Goal: Transaction & Acquisition: Purchase product/service

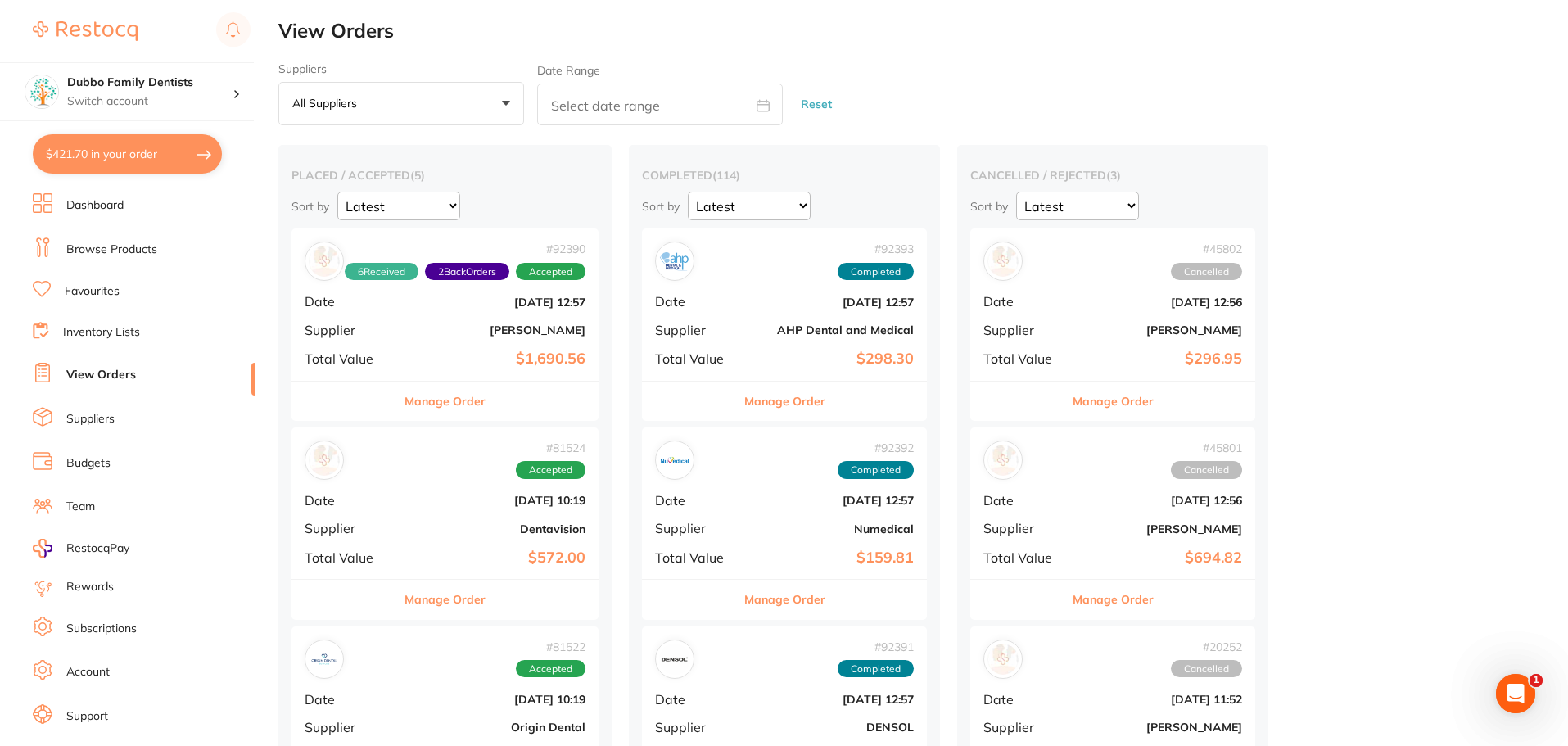
scroll to position [164, 0]
click at [101, 249] on link "Browse Products" at bounding box center [111, 249] width 91 height 16
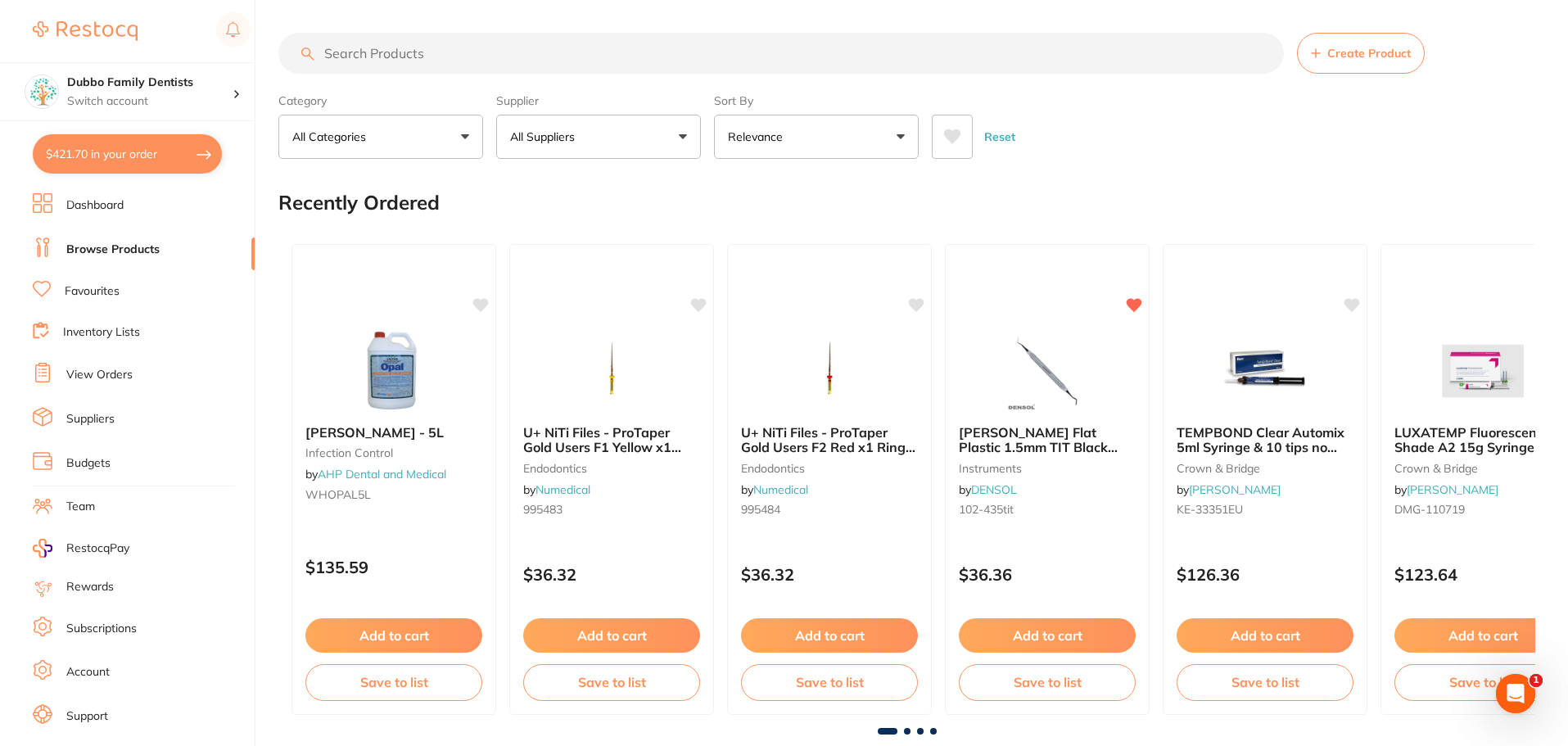
click at [590, 144] on button "All Suppliers" at bounding box center [599, 137] width 205 height 44
type input "[MEDICAL_DATA]"
click at [593, 278] on p "DENSOL" at bounding box center [581, 278] width 53 height 14
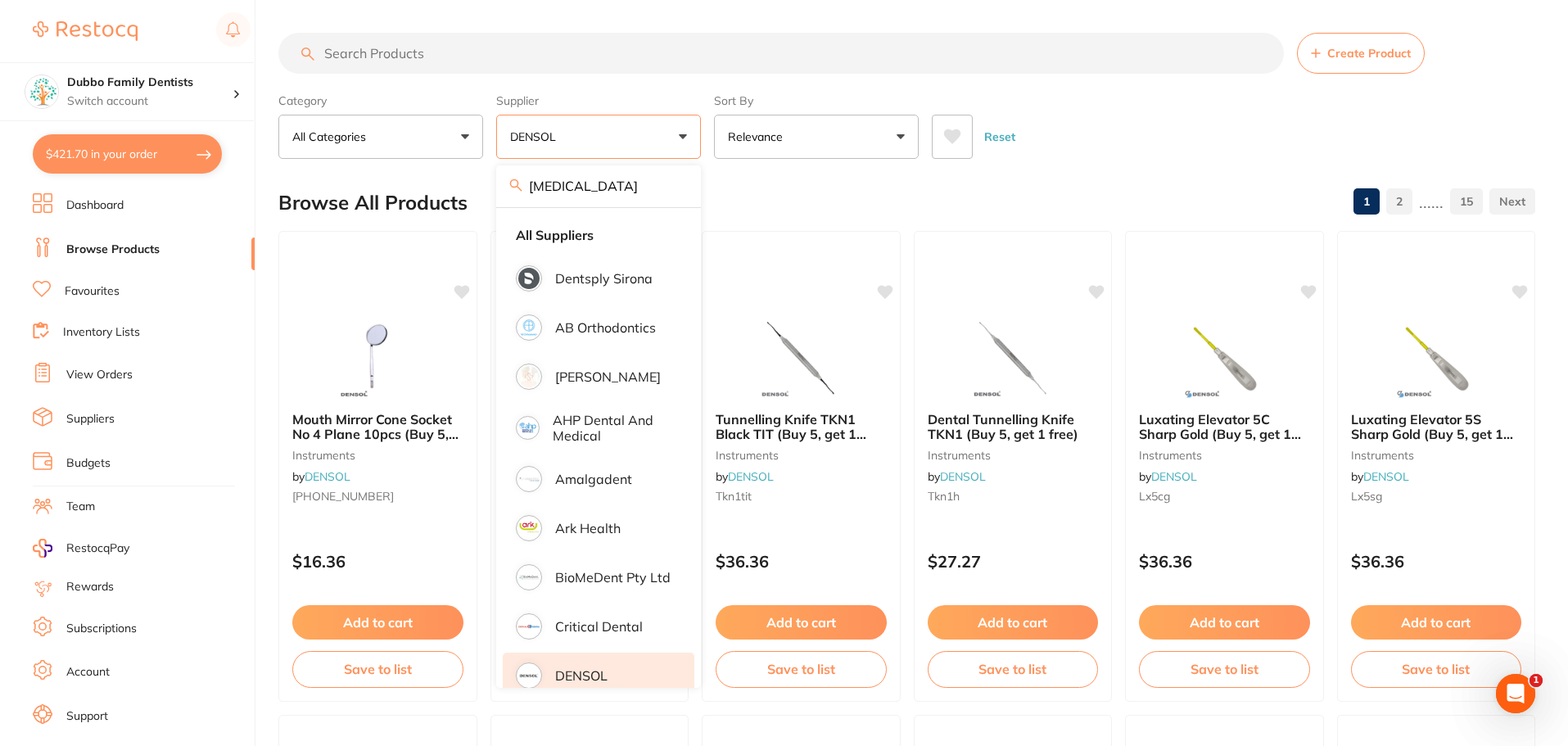
click at [866, 204] on div "Browse All Products 1 2 ...... 15" at bounding box center [907, 202] width 1257 height 55
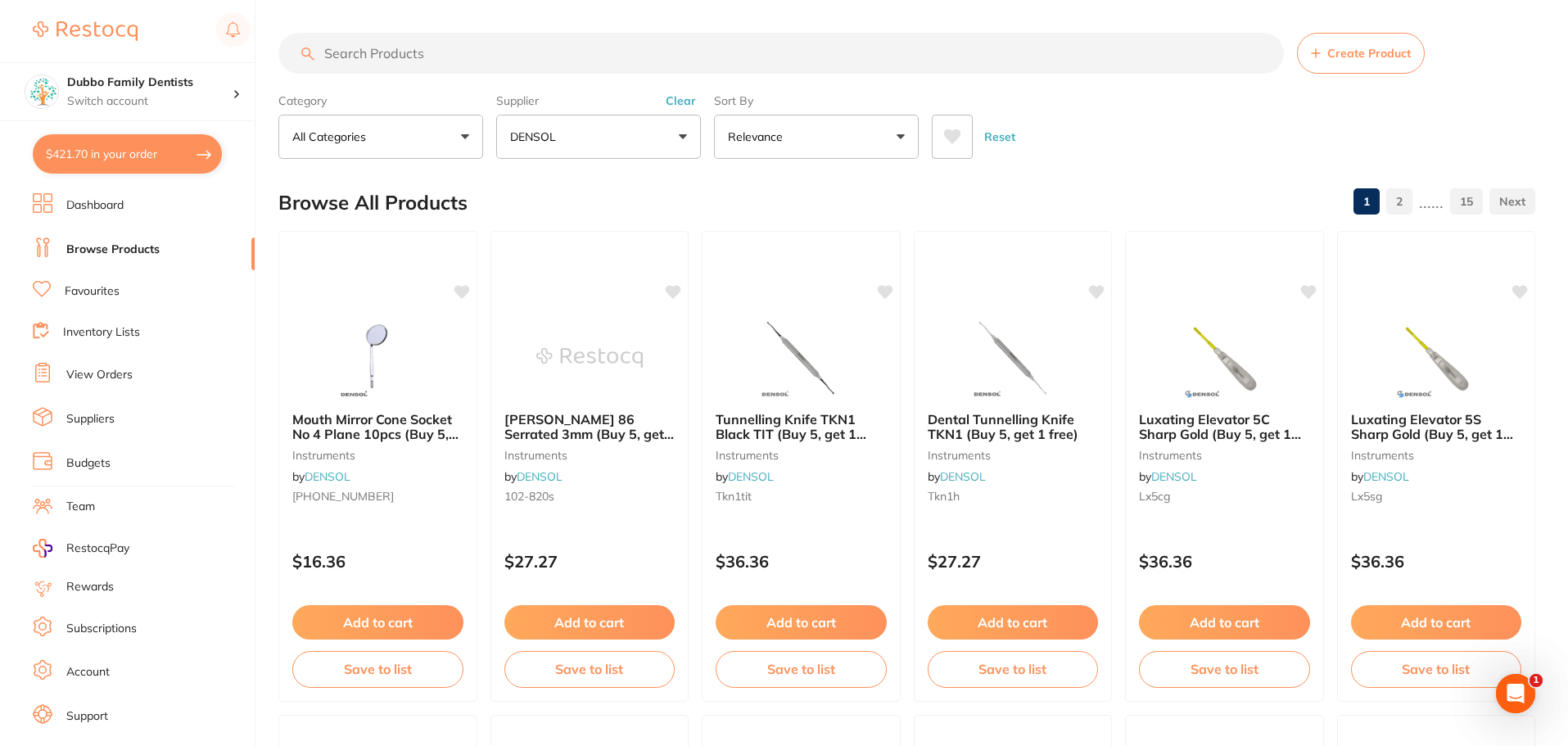
click at [94, 368] on link "View Orders" at bounding box center [99, 374] width 66 height 16
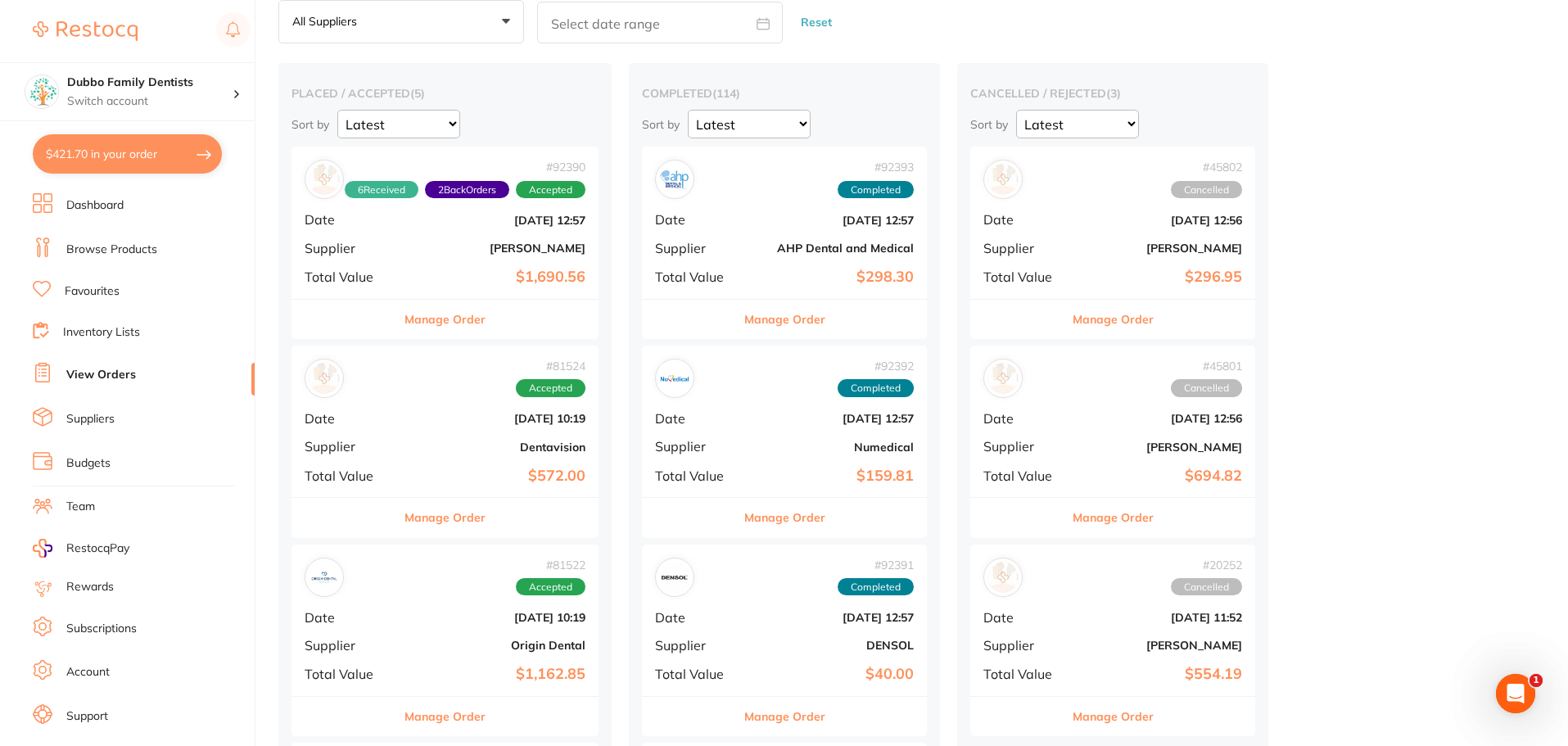
scroll to position [164, 0]
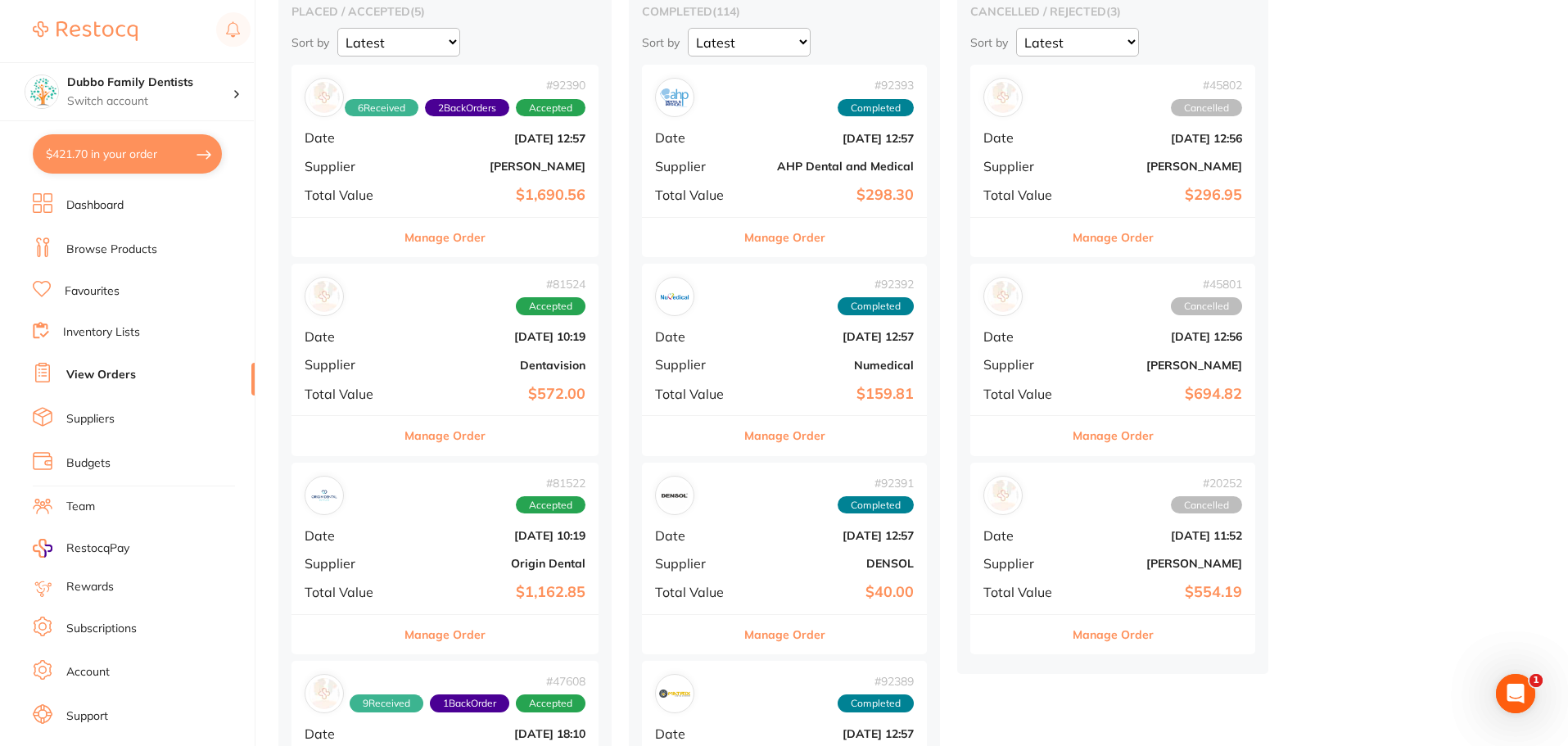
click at [815, 632] on button "Manage Order" at bounding box center [784, 634] width 81 height 39
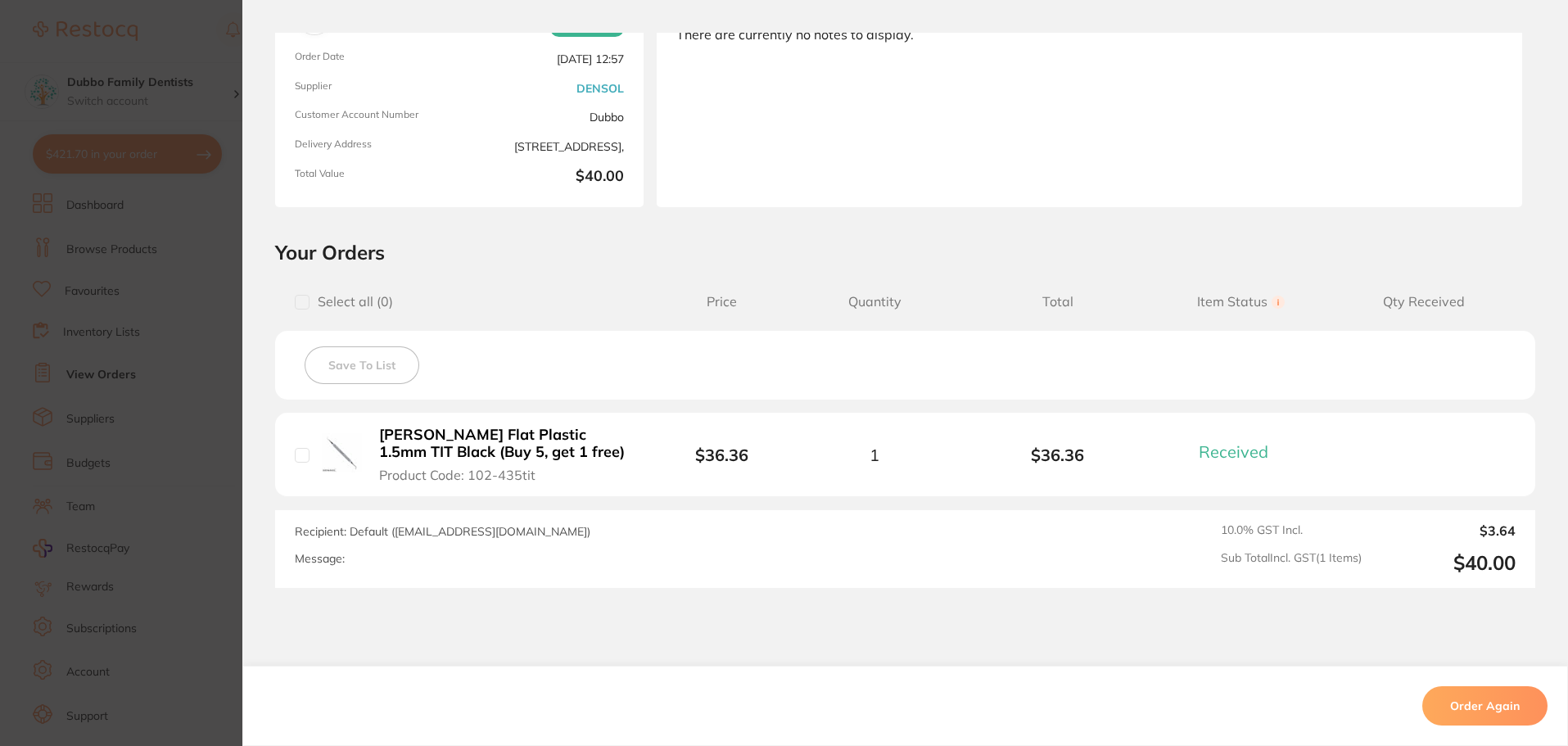
scroll to position [164, 0]
click at [470, 445] on b "[PERSON_NAME] Flat Plastic 1.5mm TIT Black (Buy 5, get 1 free)" at bounding box center [506, 441] width 253 height 34
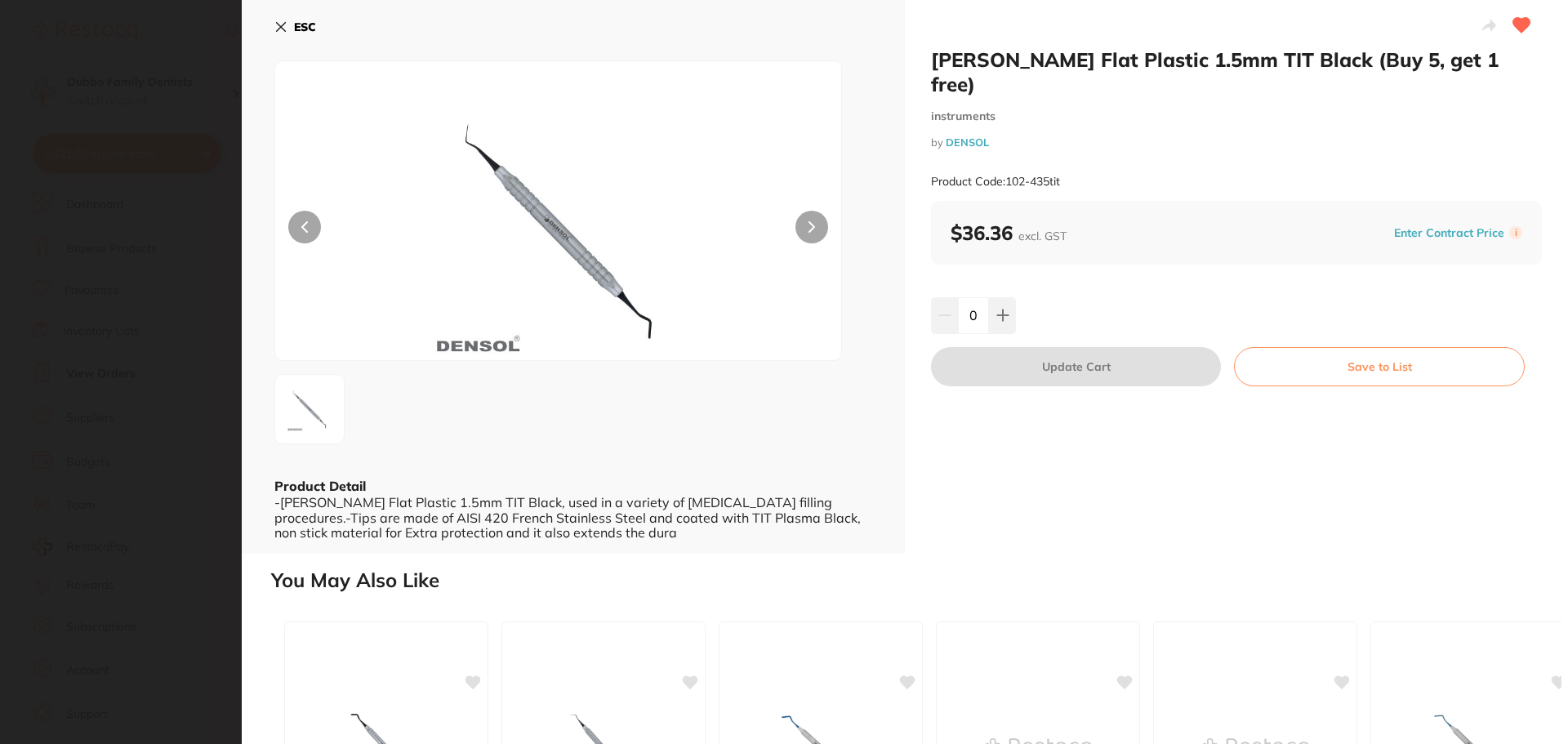
scroll to position [0, 0]
click at [1000, 310] on icon at bounding box center [1002, 315] width 11 height 11
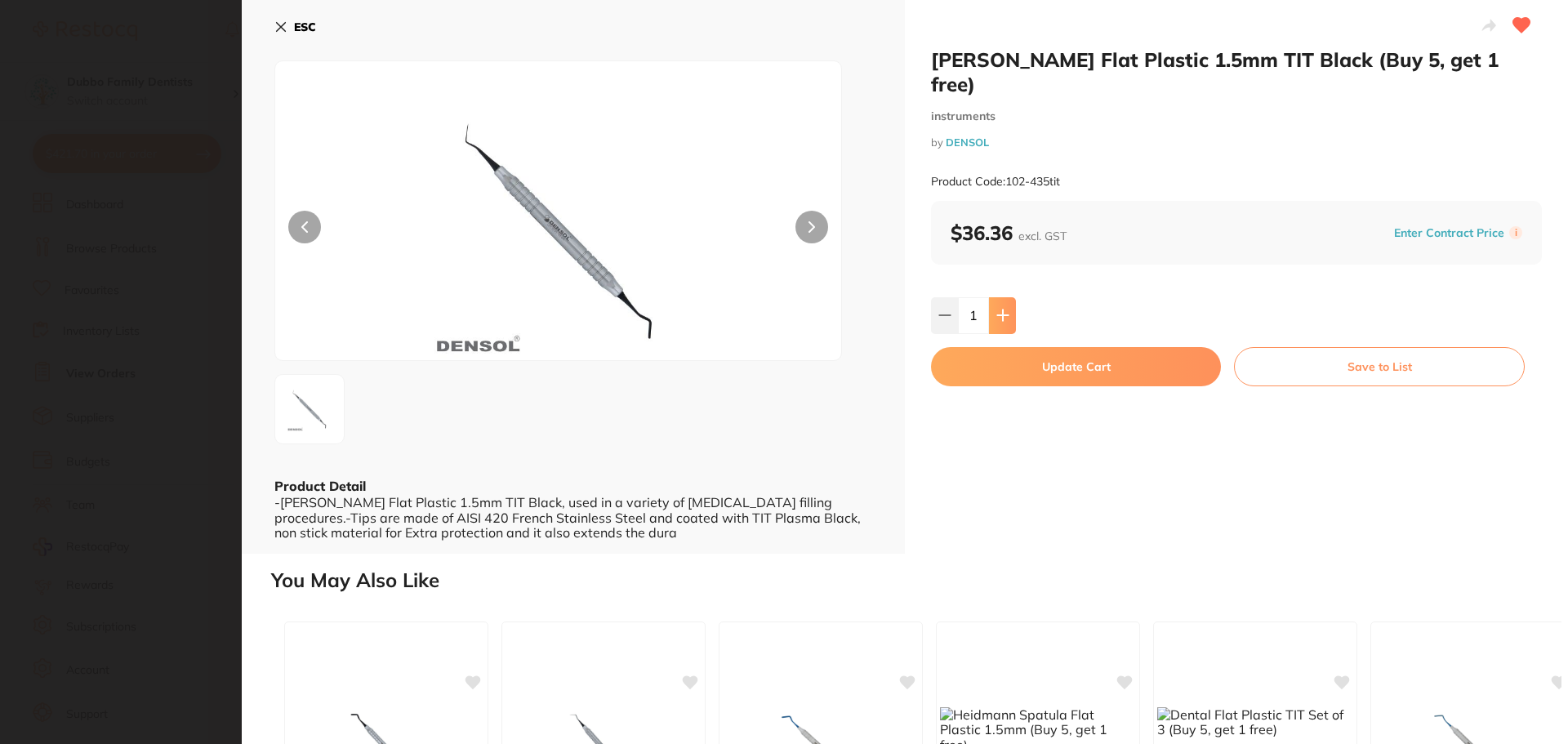
click at [1000, 310] on icon at bounding box center [1002, 315] width 11 height 11
click at [1000, 308] on icon at bounding box center [1003, 315] width 13 height 13
click at [1000, 310] on icon at bounding box center [1002, 315] width 11 height 11
click at [1000, 308] on icon at bounding box center [1003, 315] width 13 height 13
type input "5"
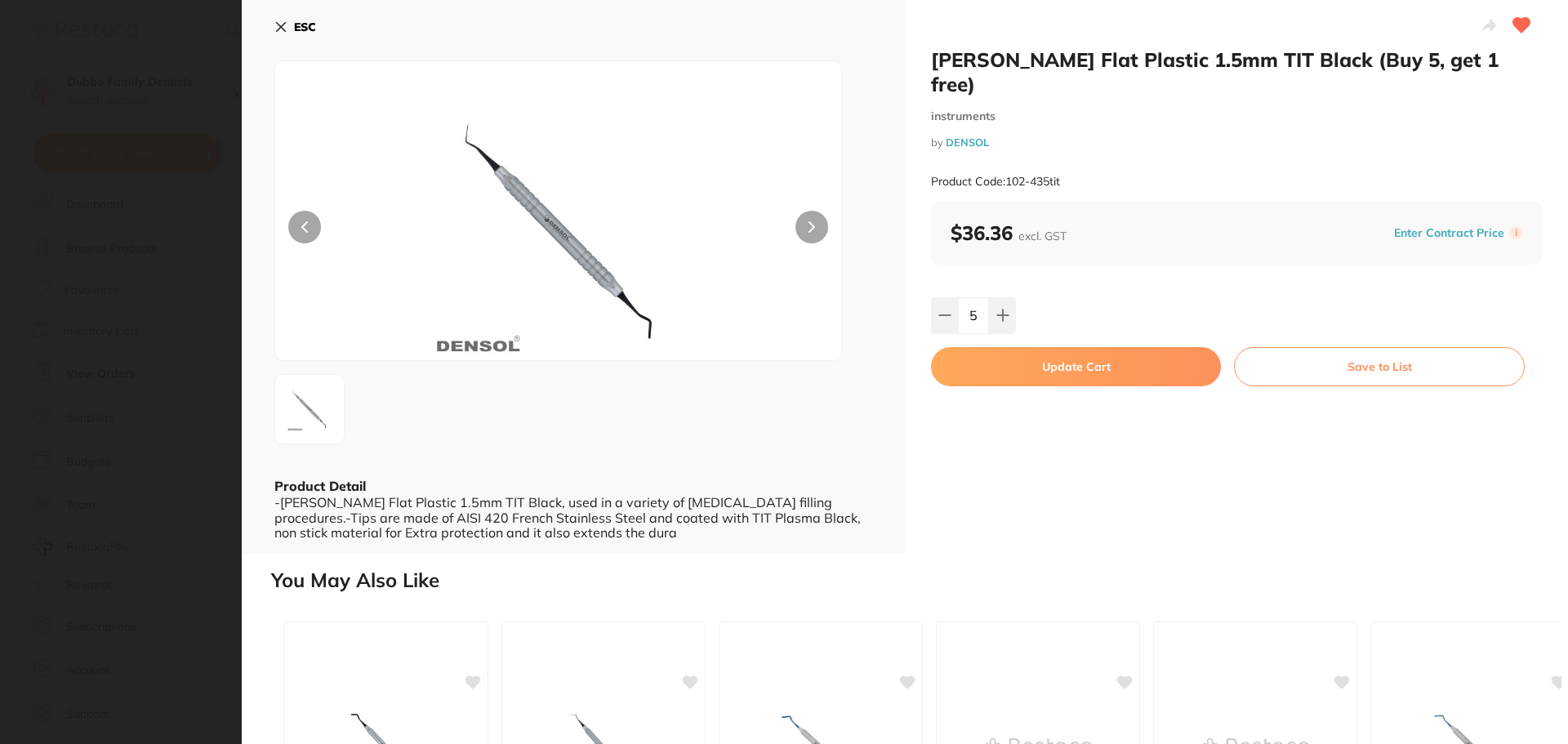
click at [1077, 347] on button "Update Cart" at bounding box center [1076, 366] width 290 height 39
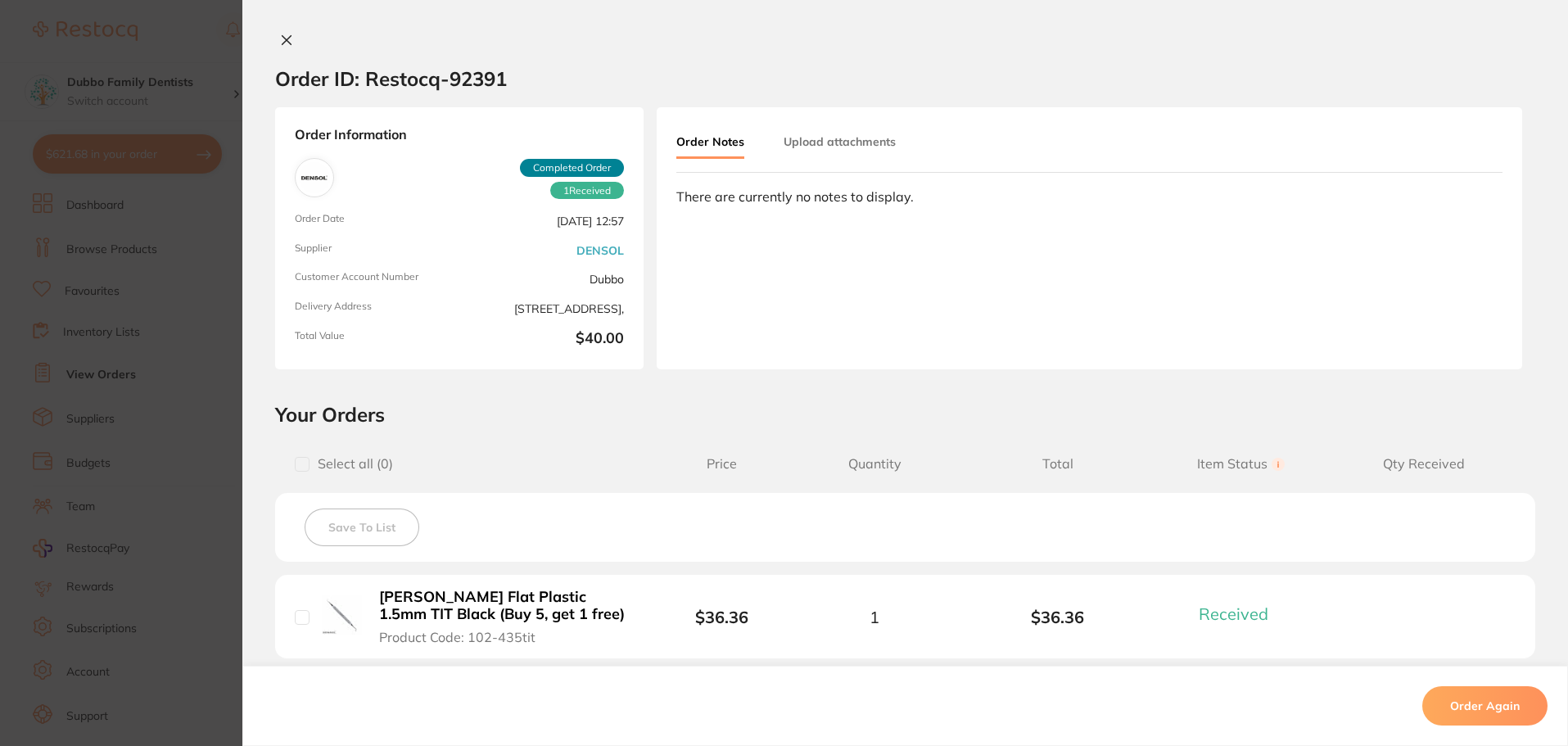
click at [289, 43] on button at bounding box center [286, 41] width 23 height 17
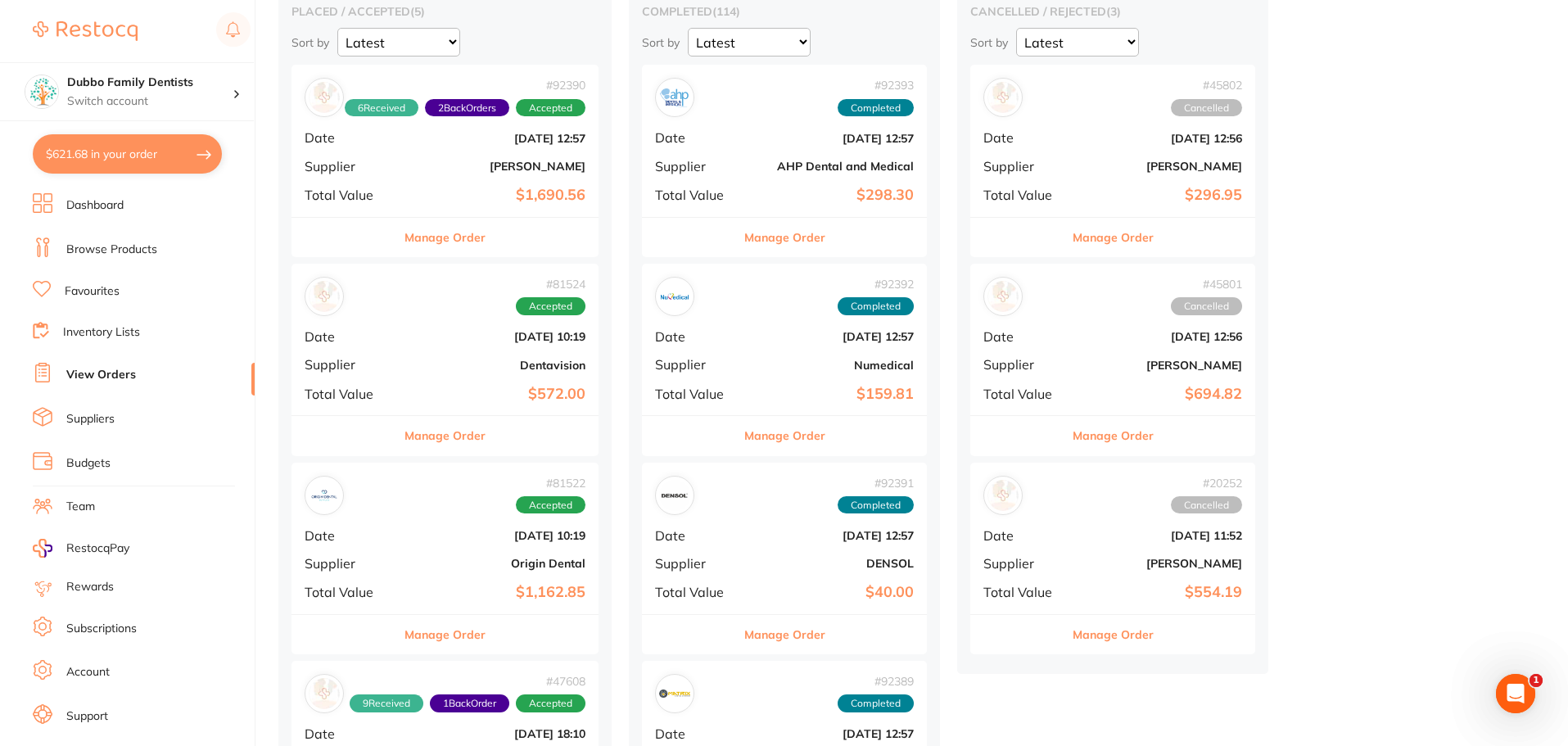
click at [115, 161] on button "$621.68 in your order" at bounding box center [126, 153] width 189 height 39
checkbox input "true"
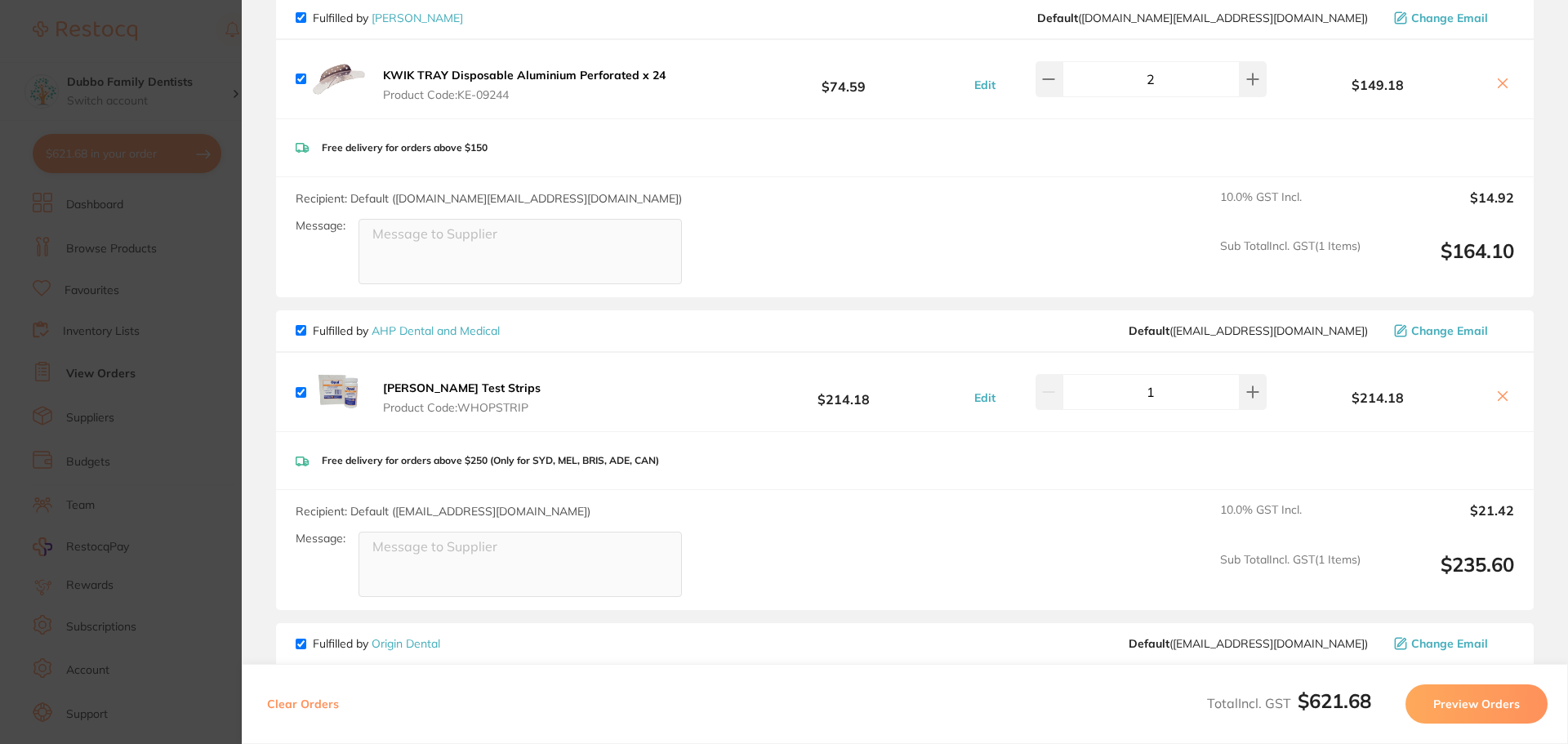
scroll to position [81, 0]
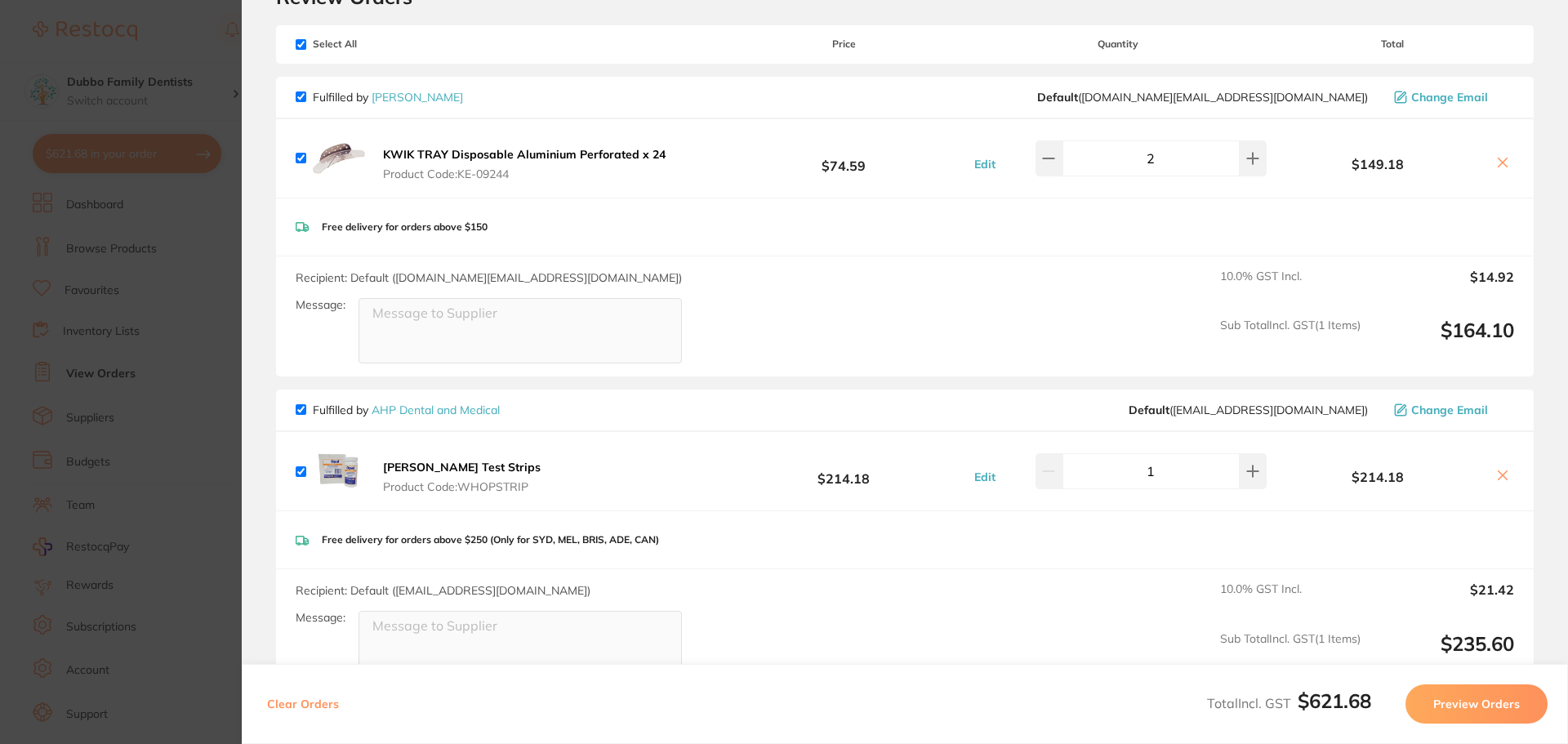
click at [1497, 470] on icon at bounding box center [1503, 476] width 13 height 13
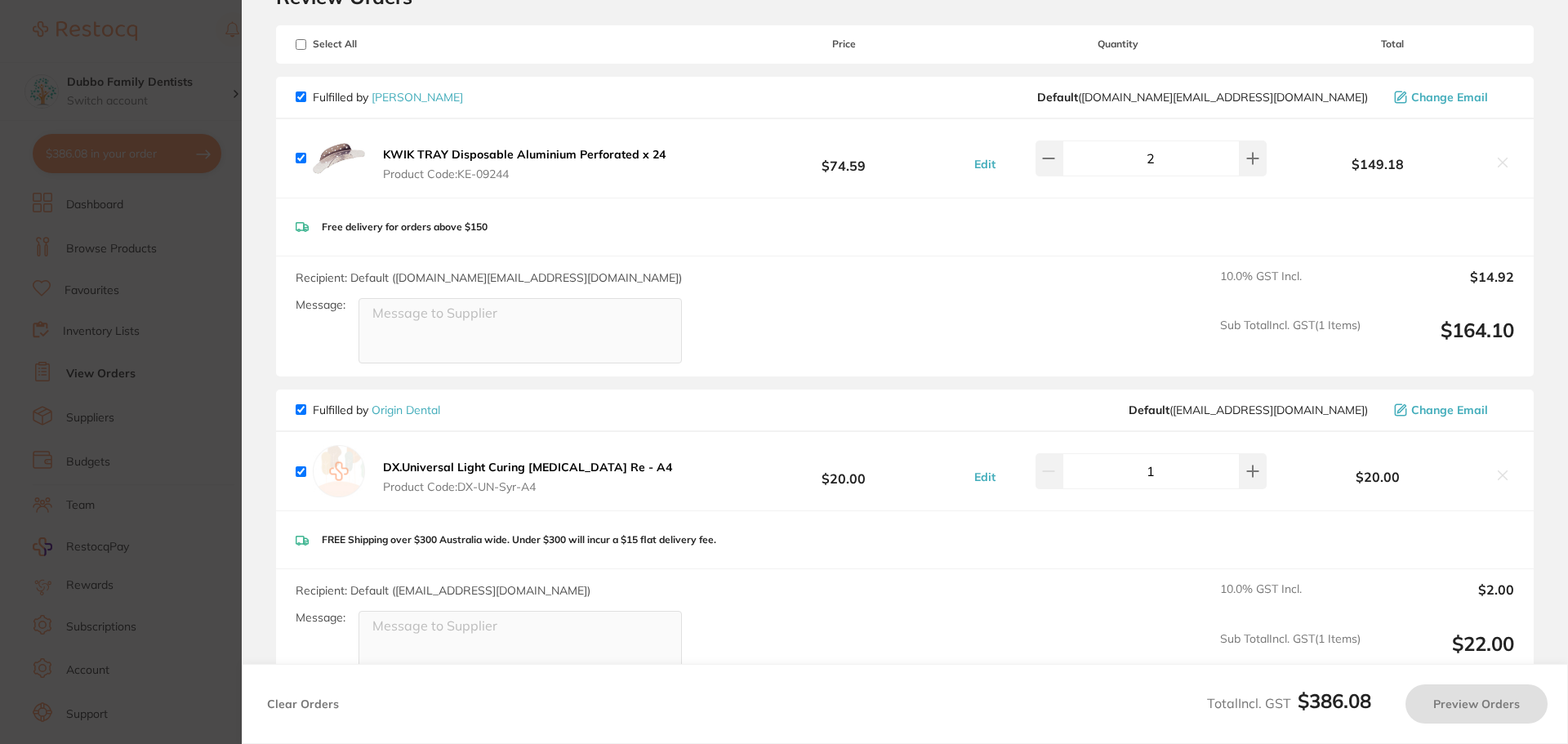
checkbox input "true"
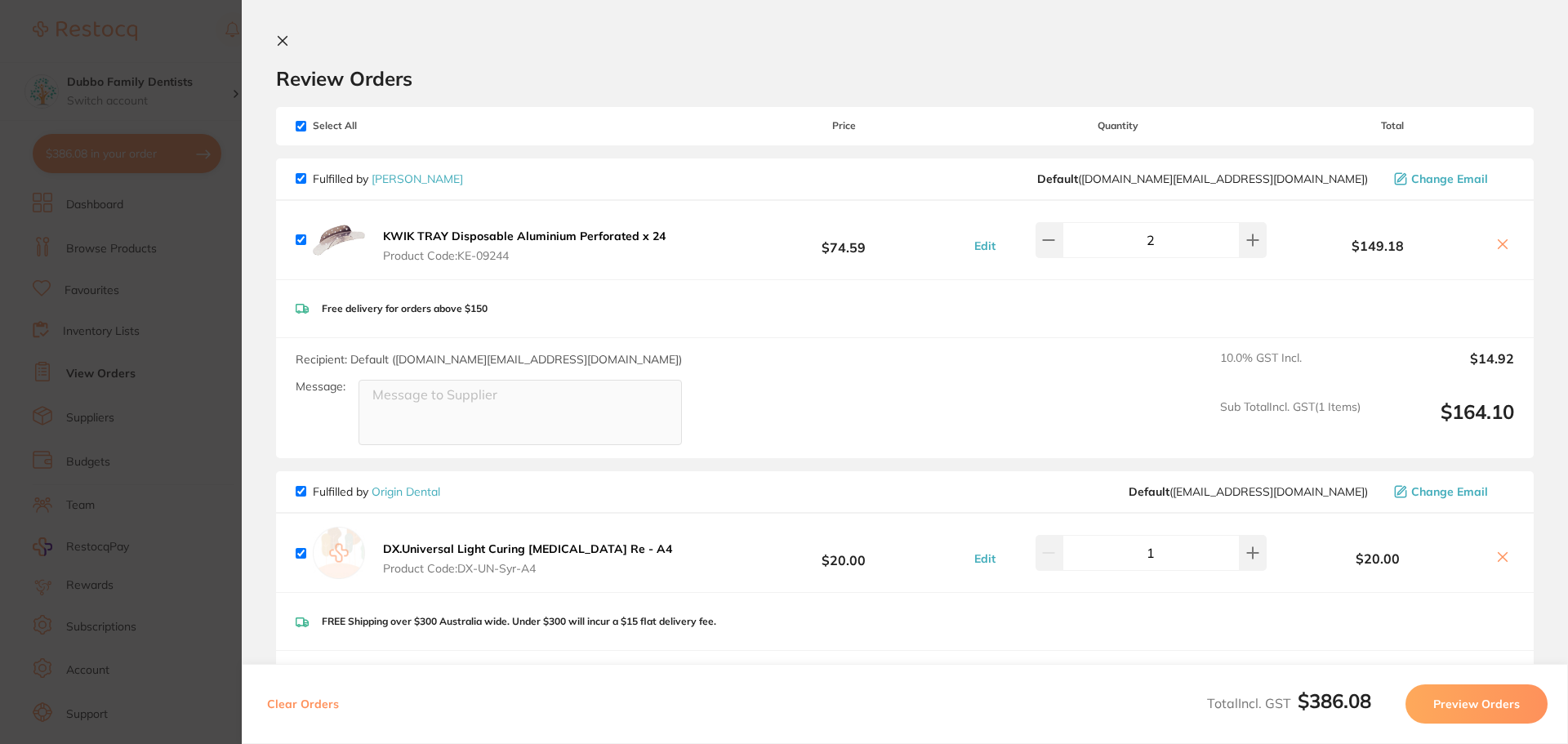
scroll to position [408, 0]
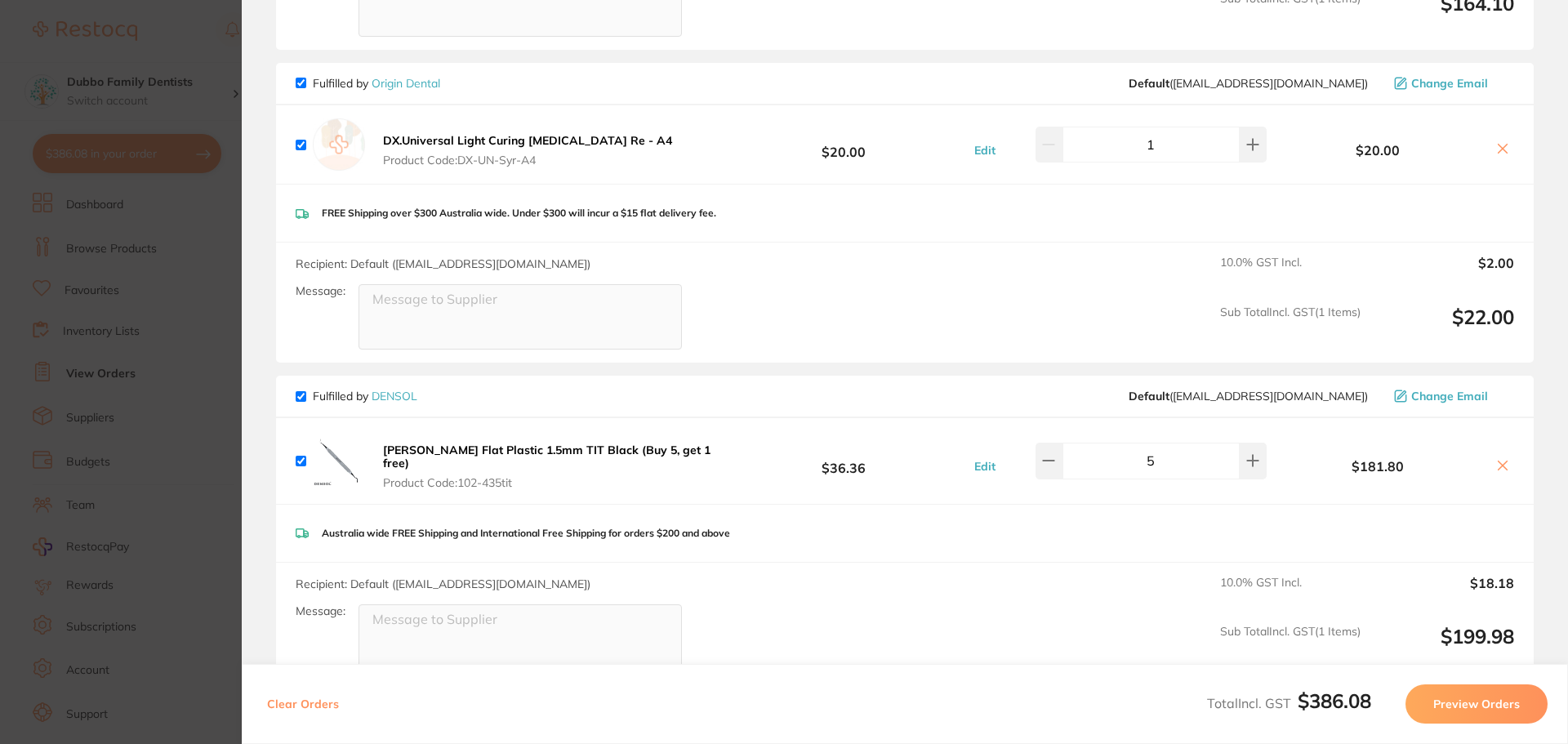
click at [153, 442] on section "Update RRP Set your pre negotiated price for this item. Item Agreed RRP (excl. …" at bounding box center [784, 372] width 1568 height 744
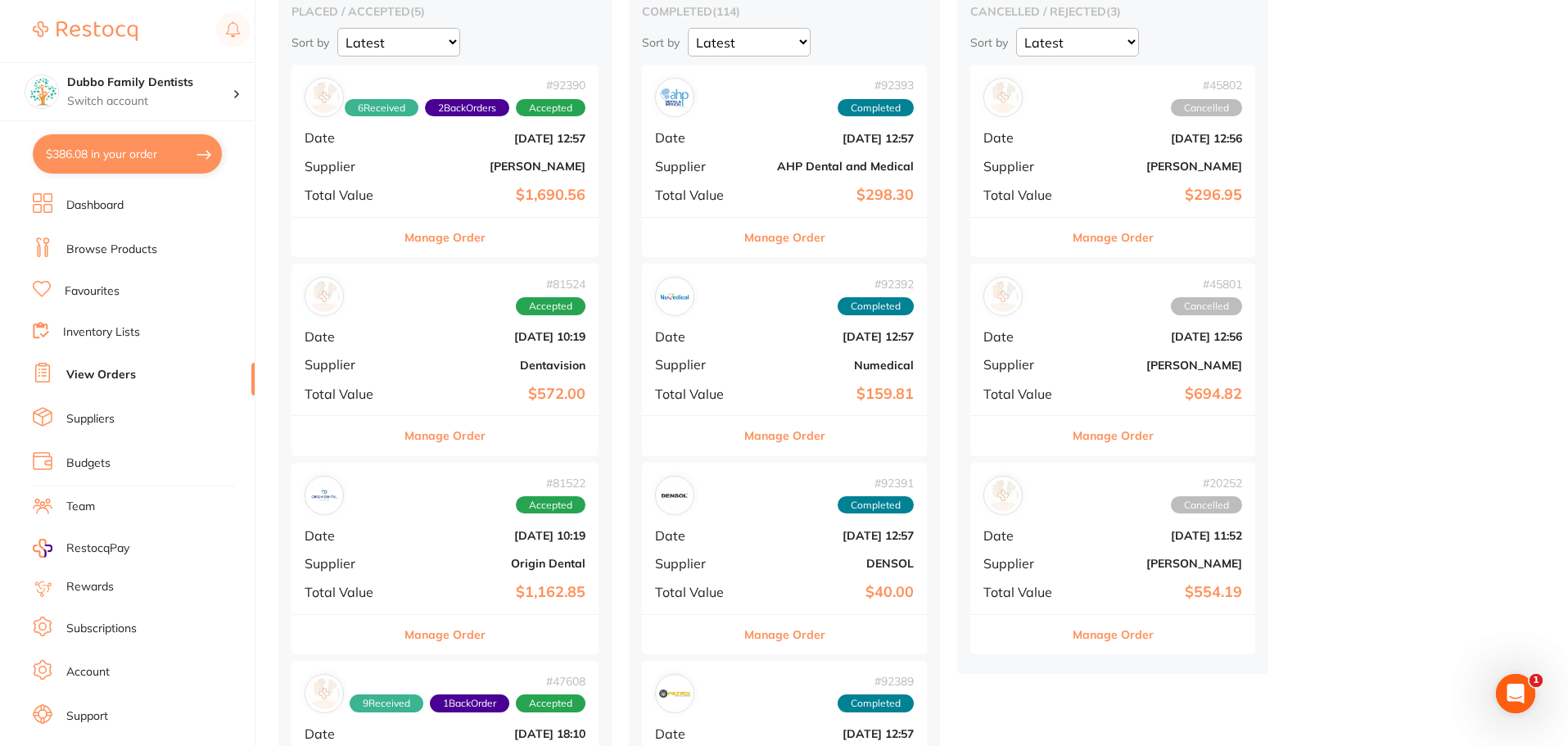
scroll to position [0, 0]
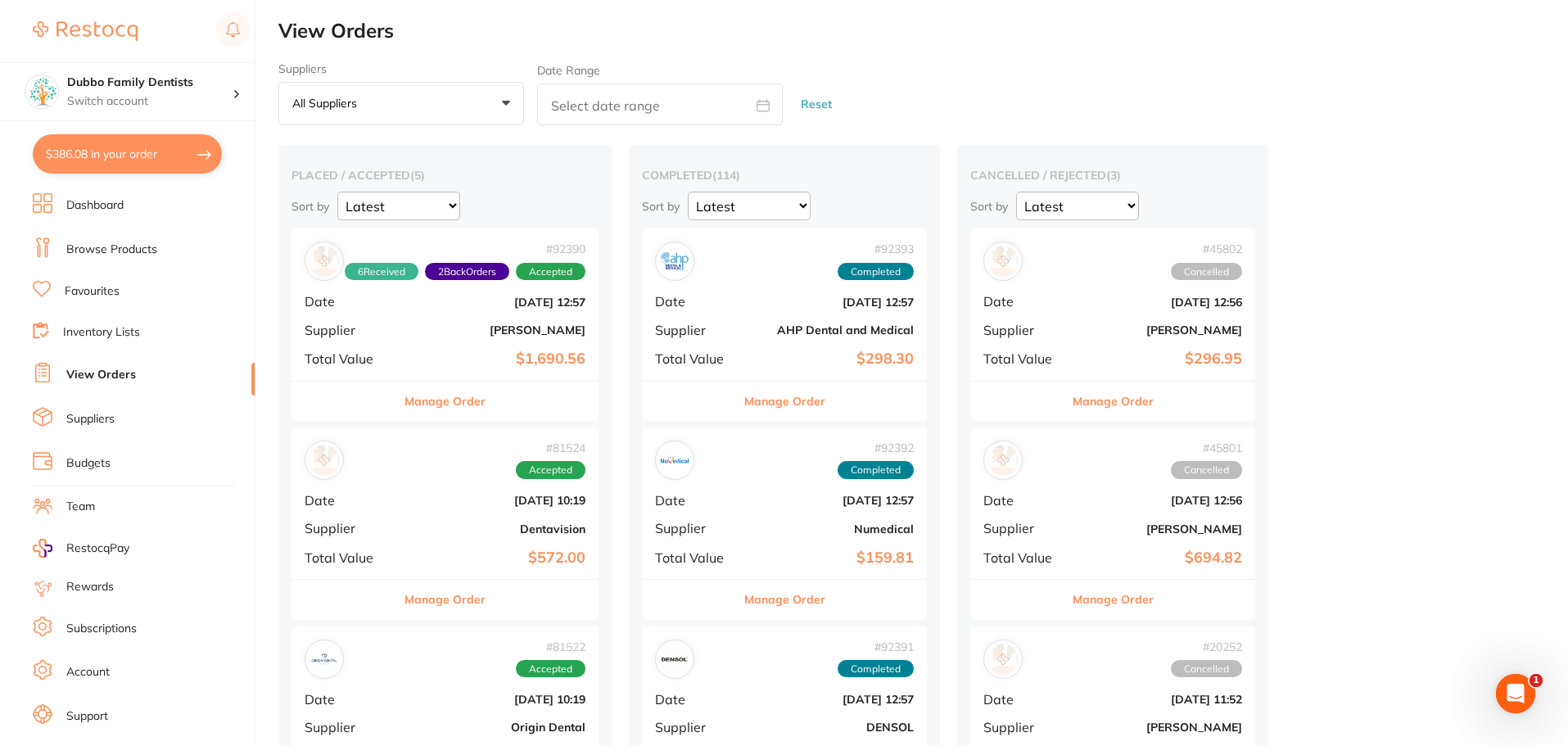
click at [102, 369] on link "View Orders" at bounding box center [101, 374] width 70 height 16
click at [102, 252] on link "Browse Products" at bounding box center [111, 249] width 91 height 16
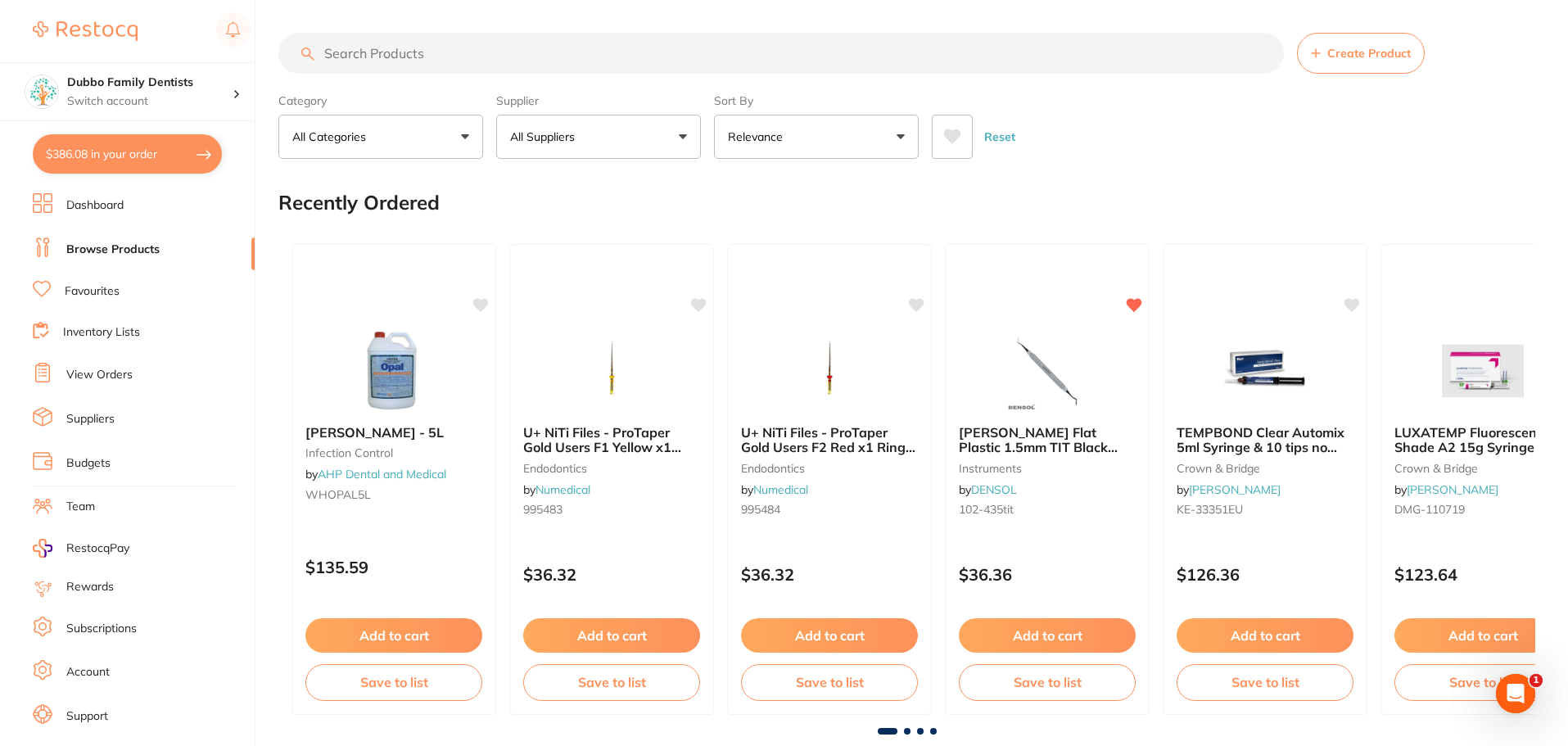
click at [435, 54] on input "search" at bounding box center [782, 53] width 1006 height 41
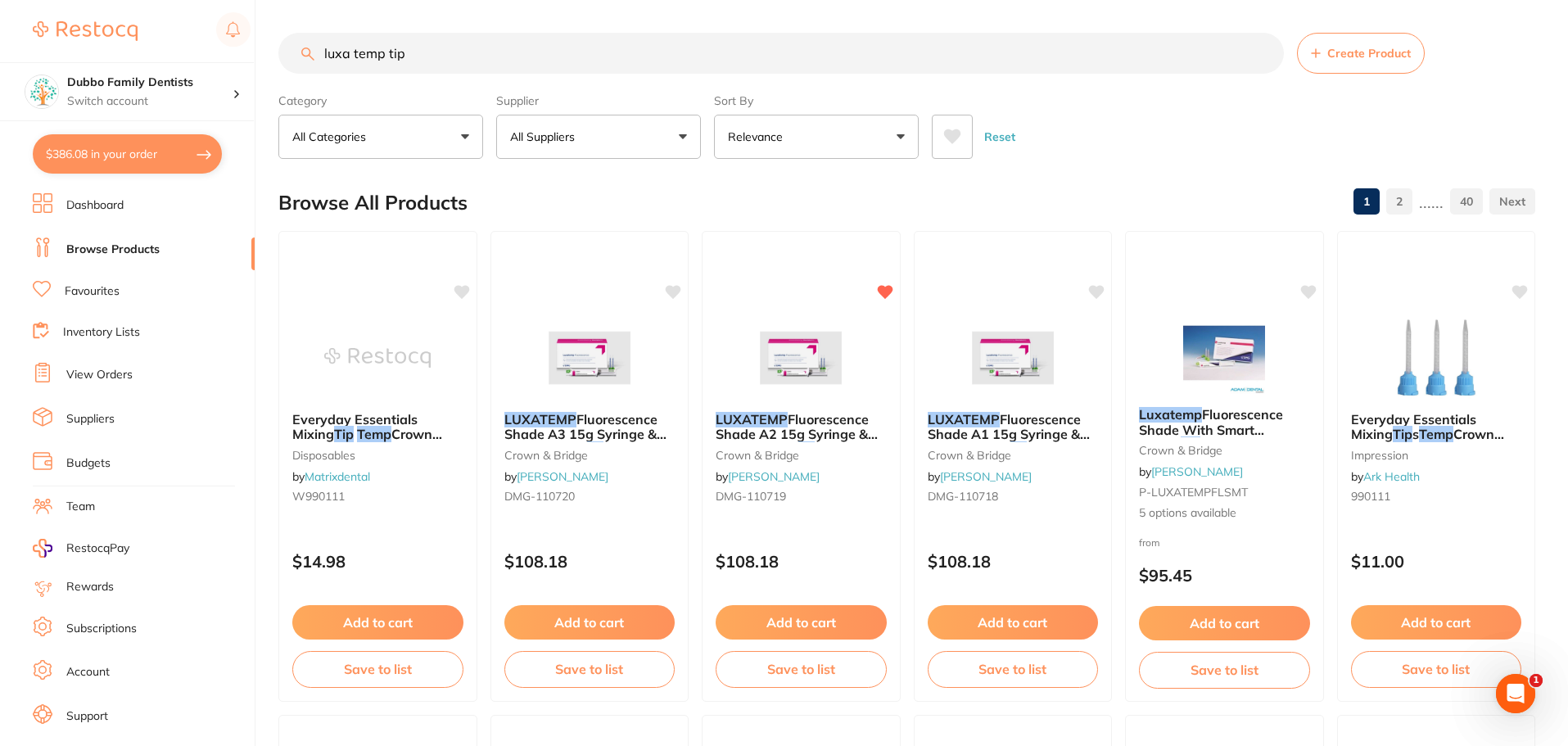
type input "luxa temp tip"
click at [1127, 152] on div "Reset" at bounding box center [1227, 130] width 590 height 57
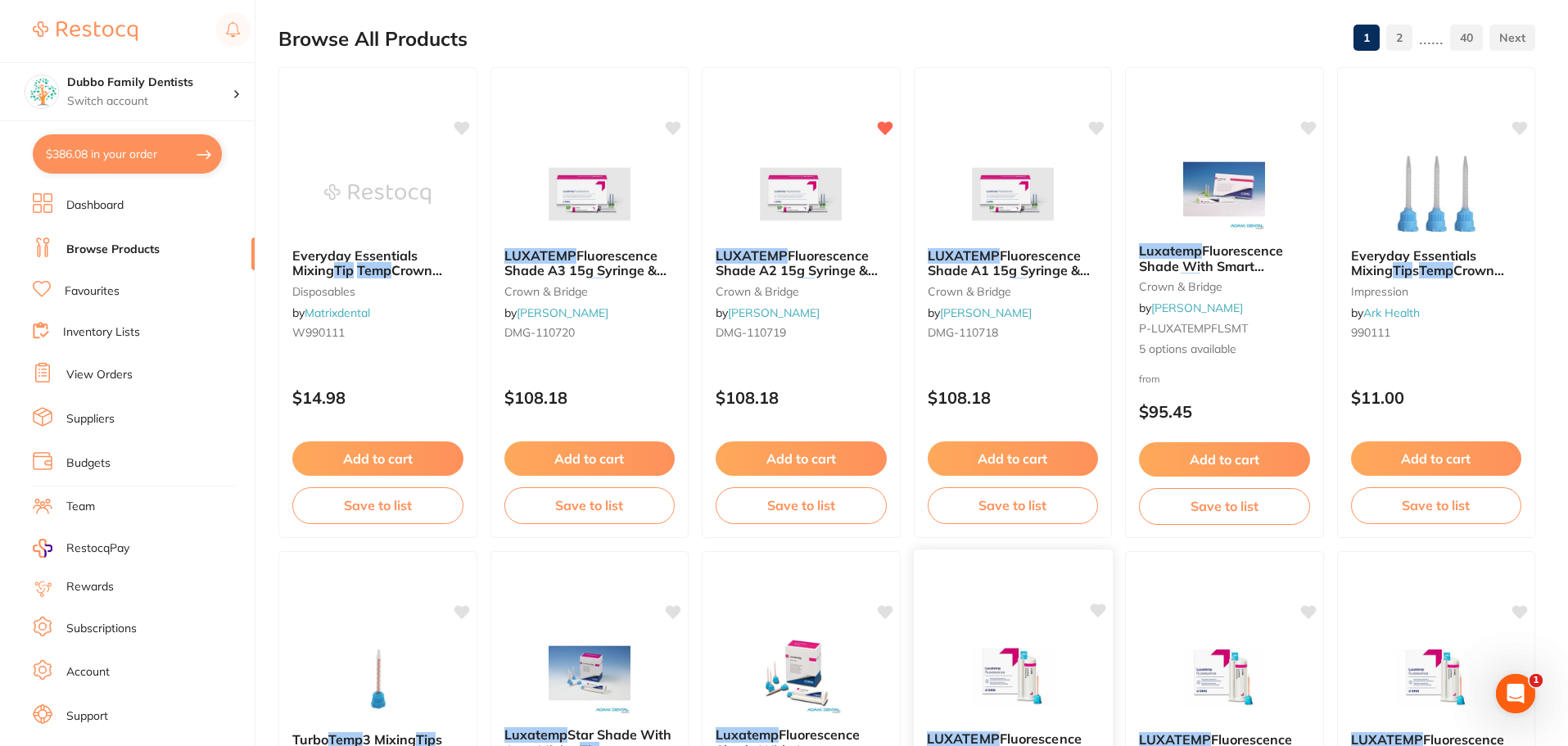
scroll to position [245, 0]
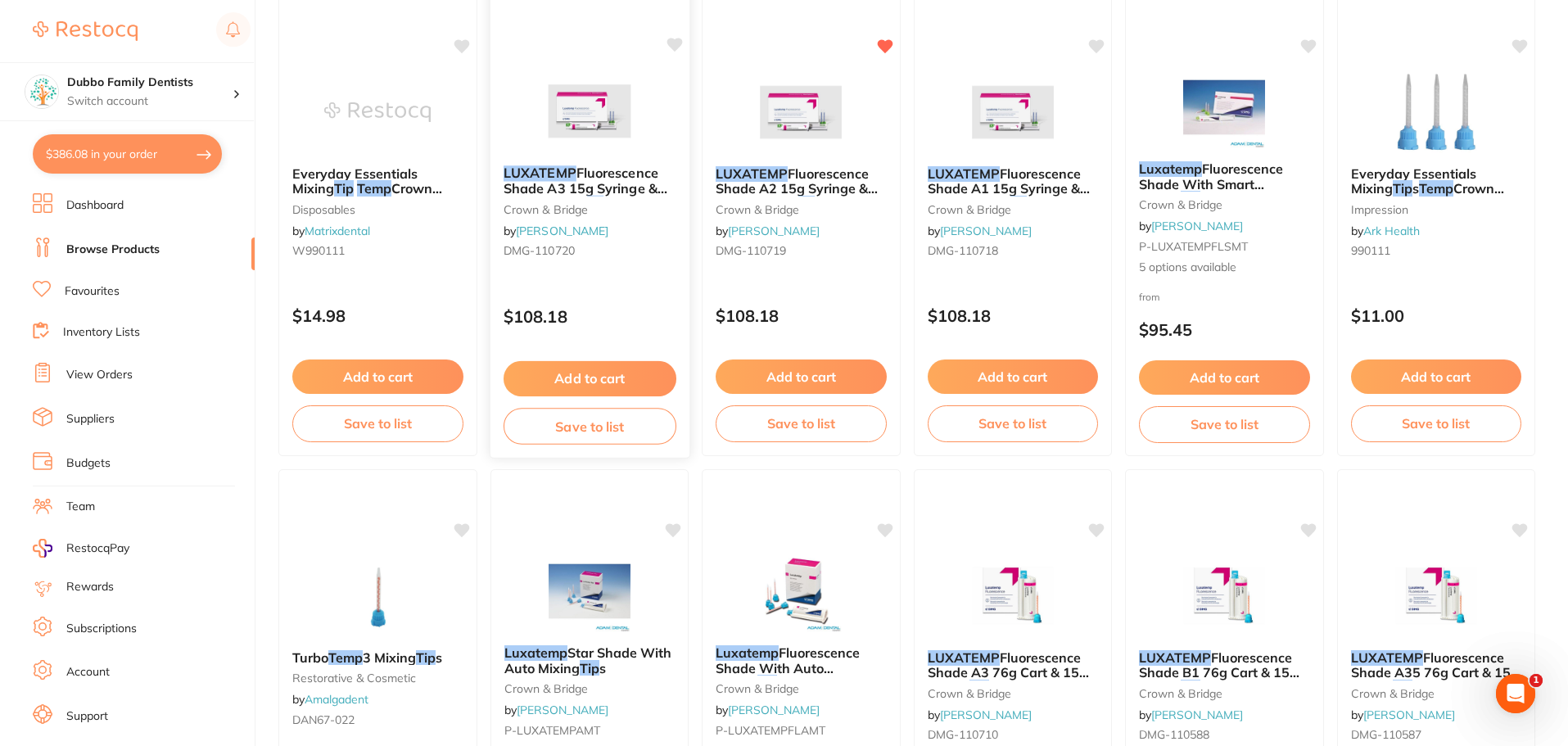
click at [573, 154] on div "LUXATEMP Fluorescence Shade A3 15g Syringe & 10 Smart Mix tip crown & bridge by…" at bounding box center [589, 215] width 199 height 125
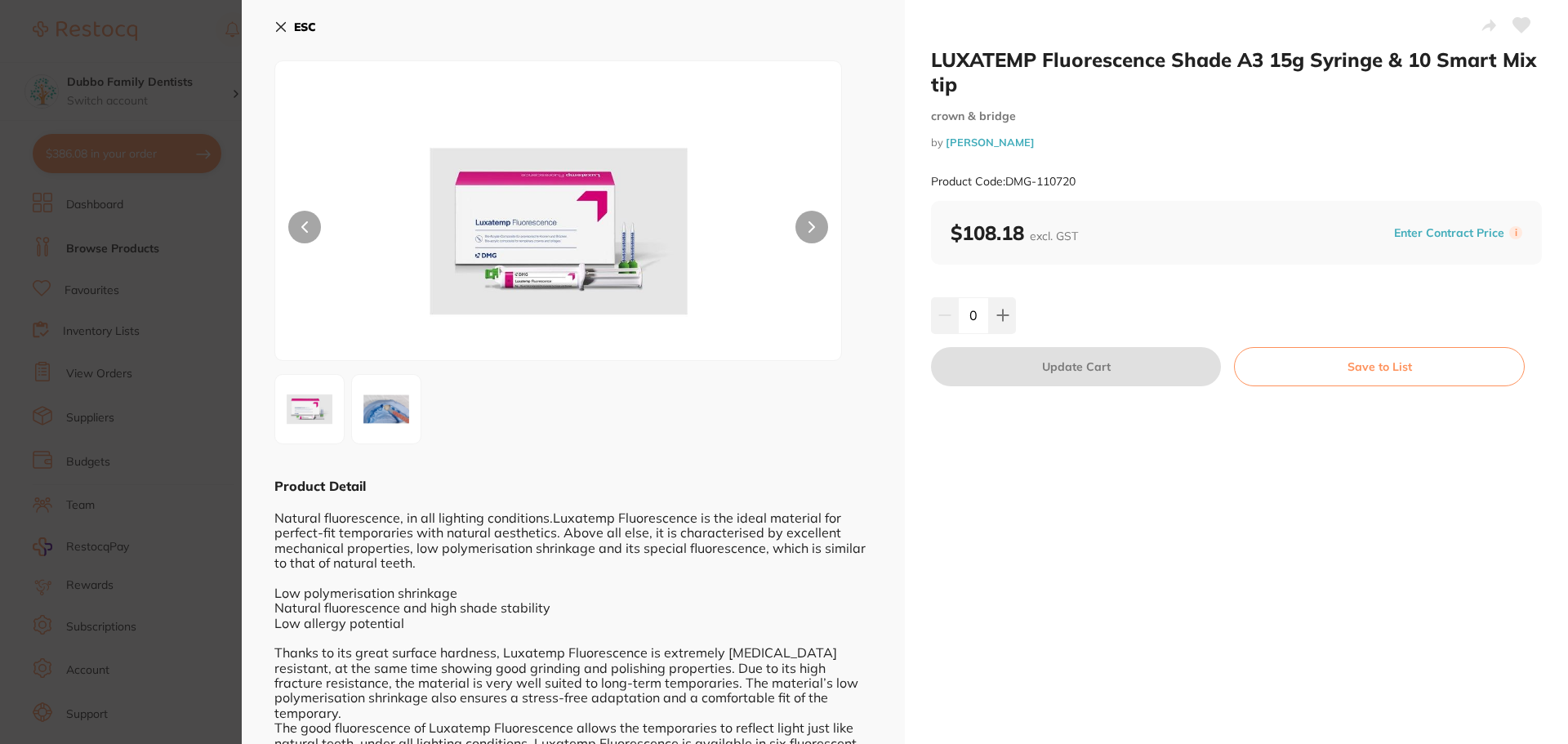
click at [404, 414] on img at bounding box center [387, 410] width 59 height 59
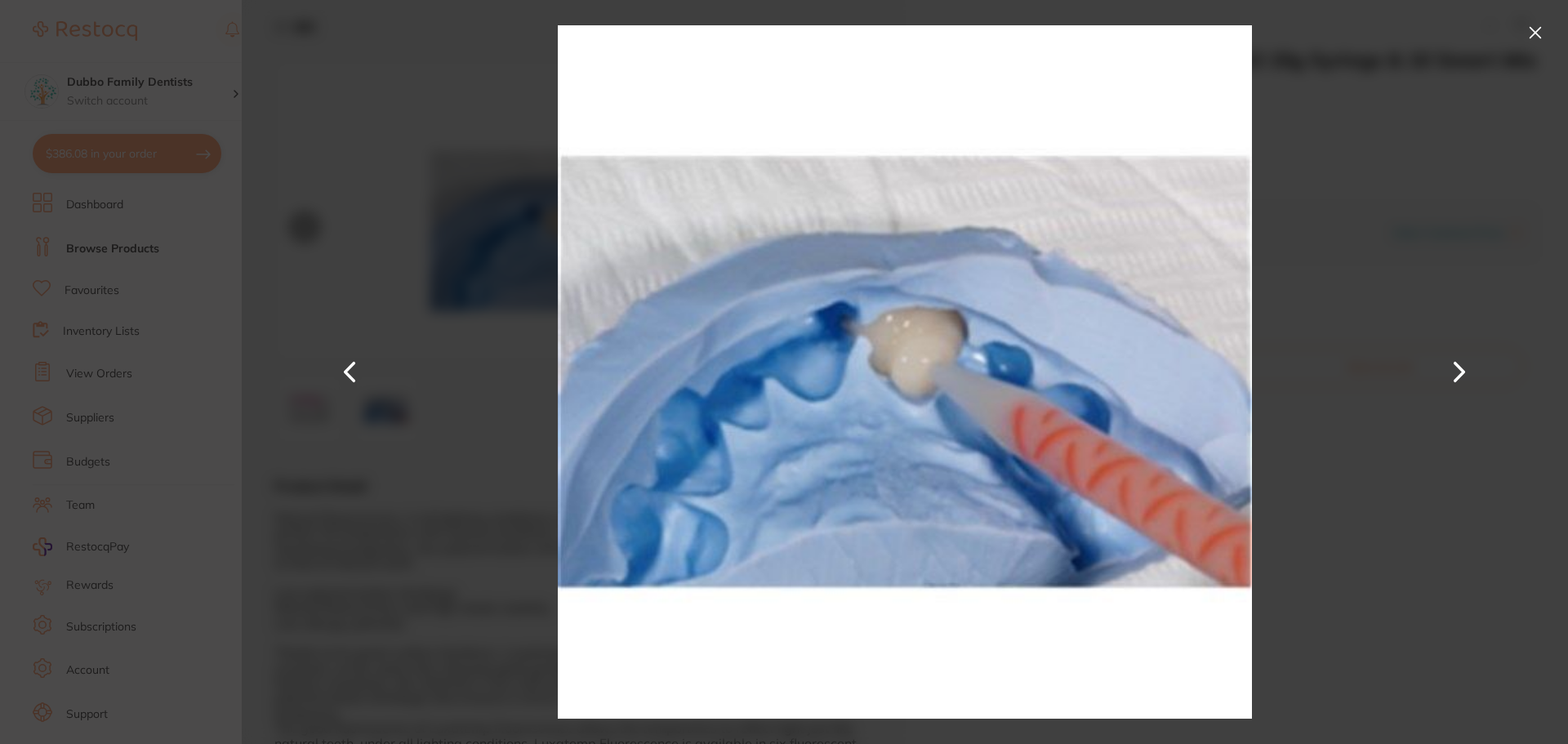
click at [487, 247] on div at bounding box center [905, 372] width 1326 height 744
click at [1533, 34] on button at bounding box center [1535, 32] width 26 height 26
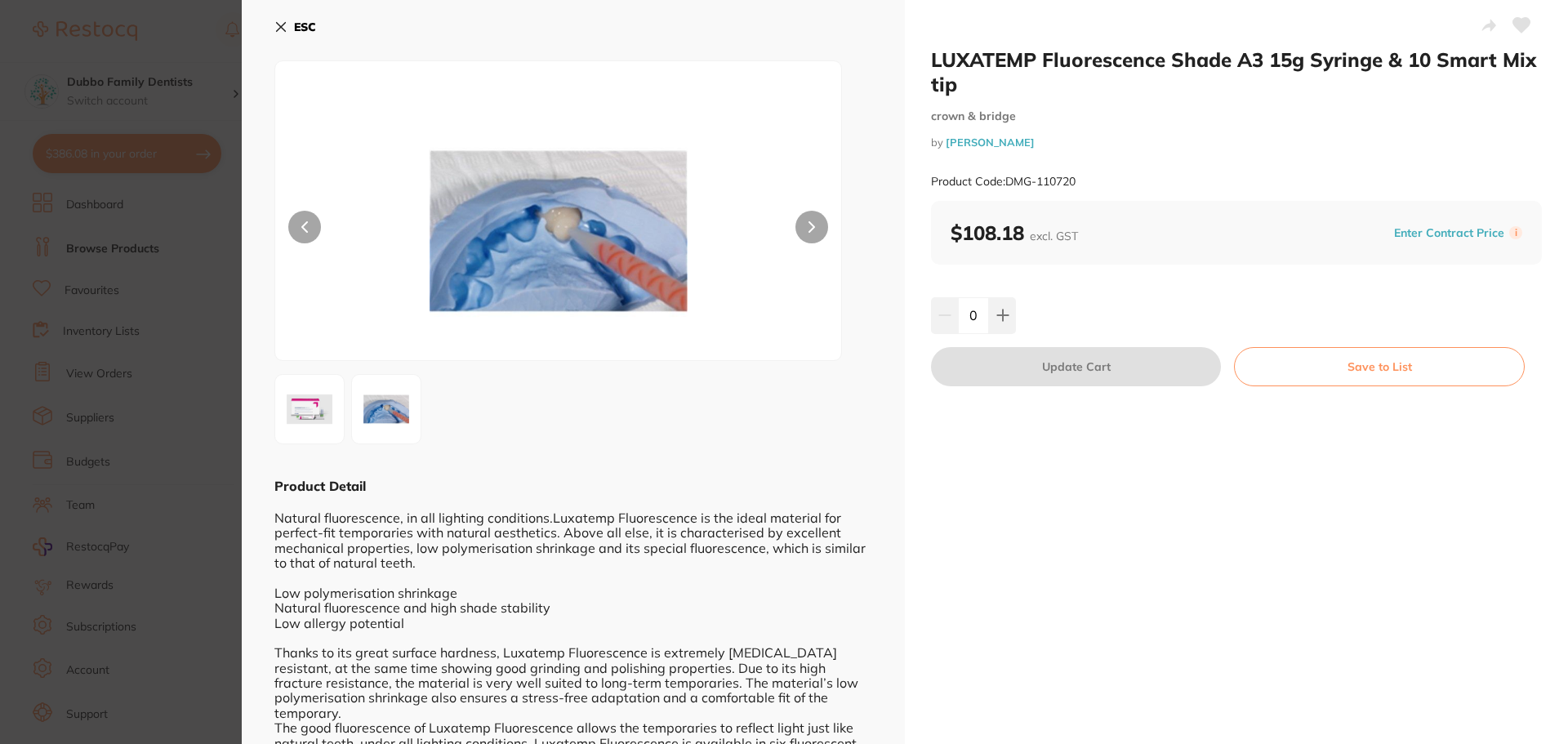
click at [284, 25] on icon at bounding box center [281, 27] width 9 height 9
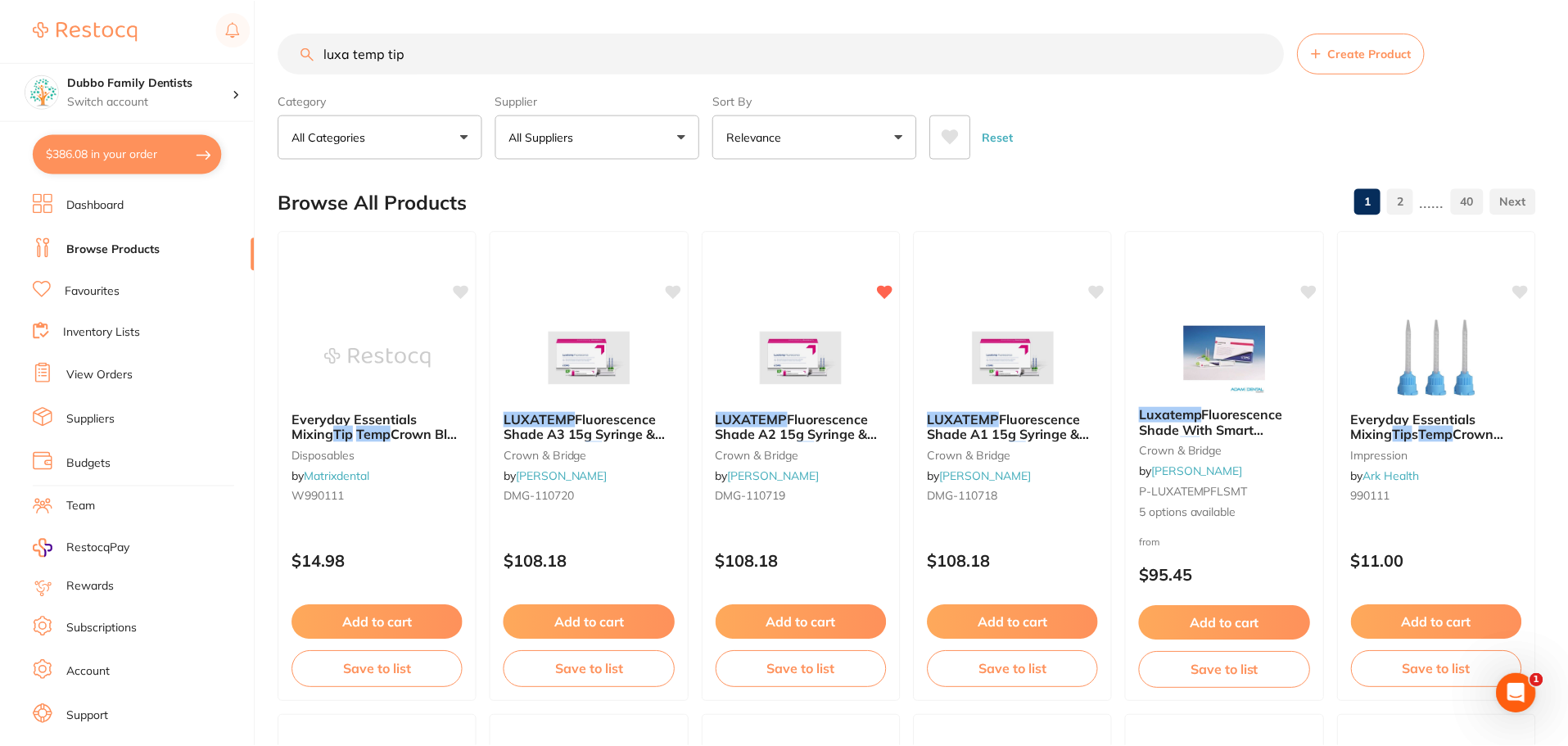
scroll to position [245, 0]
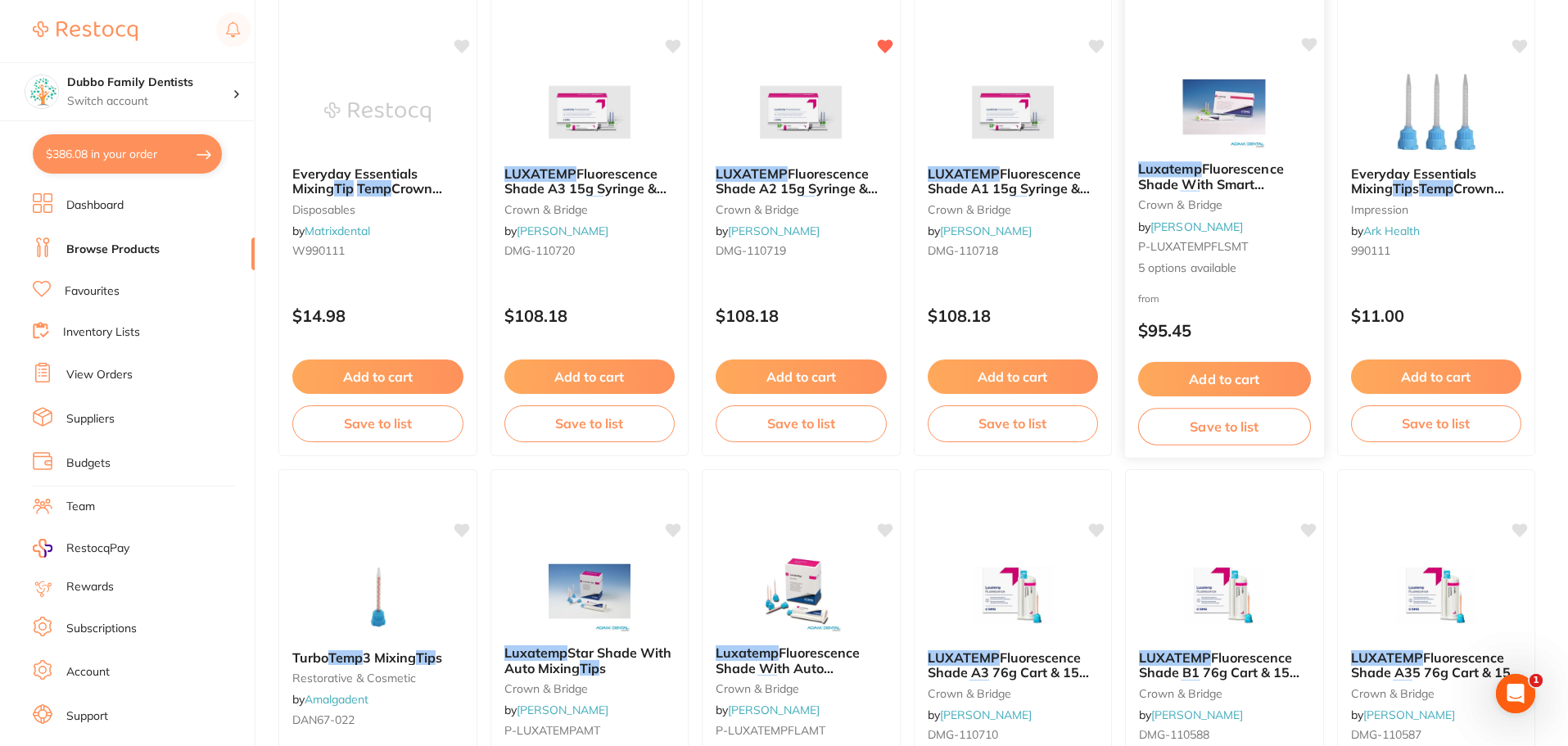
click at [1224, 184] on span "Fluorescence Shade With Smart Mixing" at bounding box center [1211, 184] width 146 height 47
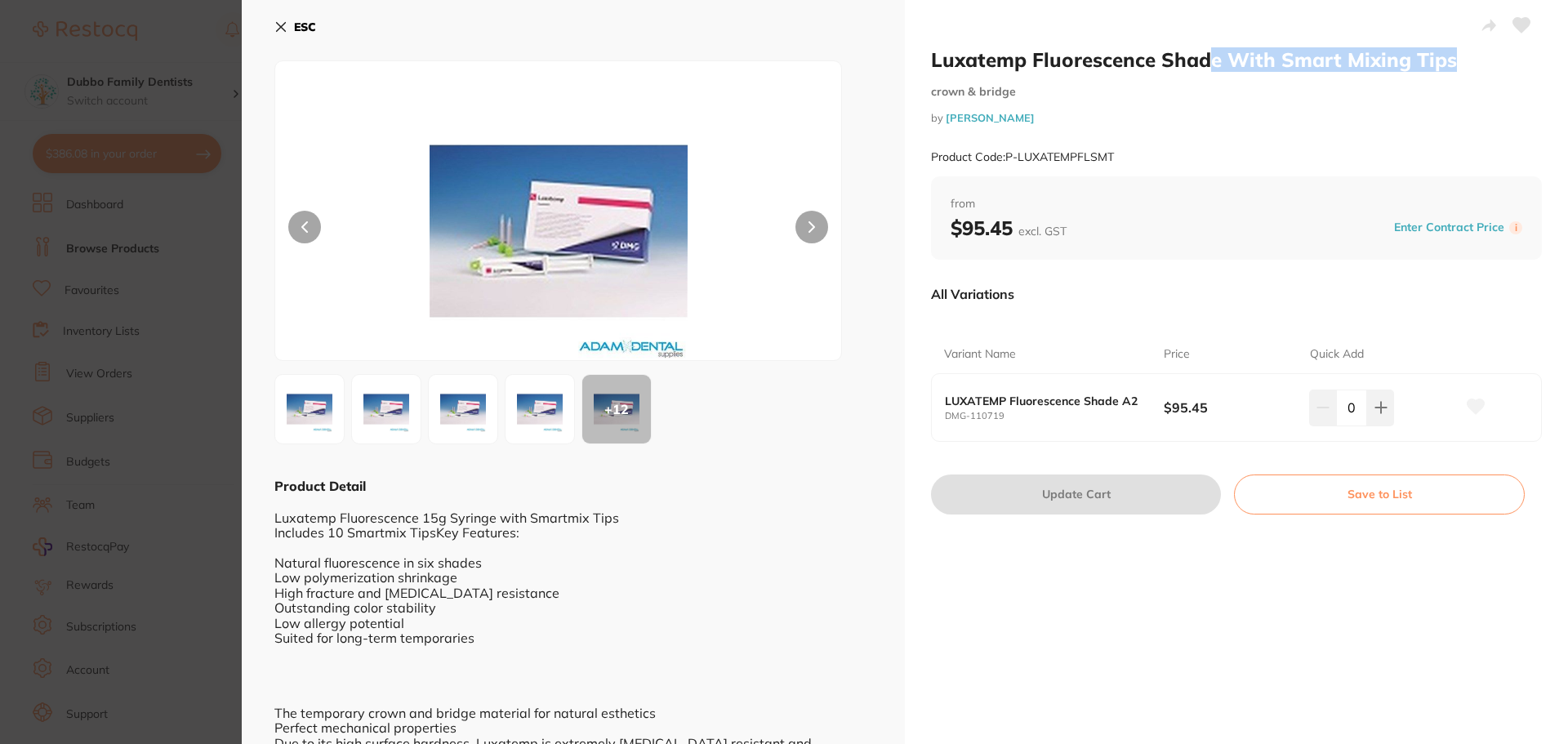
drag, startPoint x: 1327, startPoint y: 48, endPoint x: 1474, endPoint y: 53, distance: 147.1
click at [1471, 48] on h2 "Luxatemp Fluorescence Shade With Smart Mixing Tips" at bounding box center [1236, 60] width 611 height 25
click at [1464, 66] on h2 "Luxatemp Fluorescence Shade With Smart Mixing Tips" at bounding box center [1236, 60] width 611 height 25
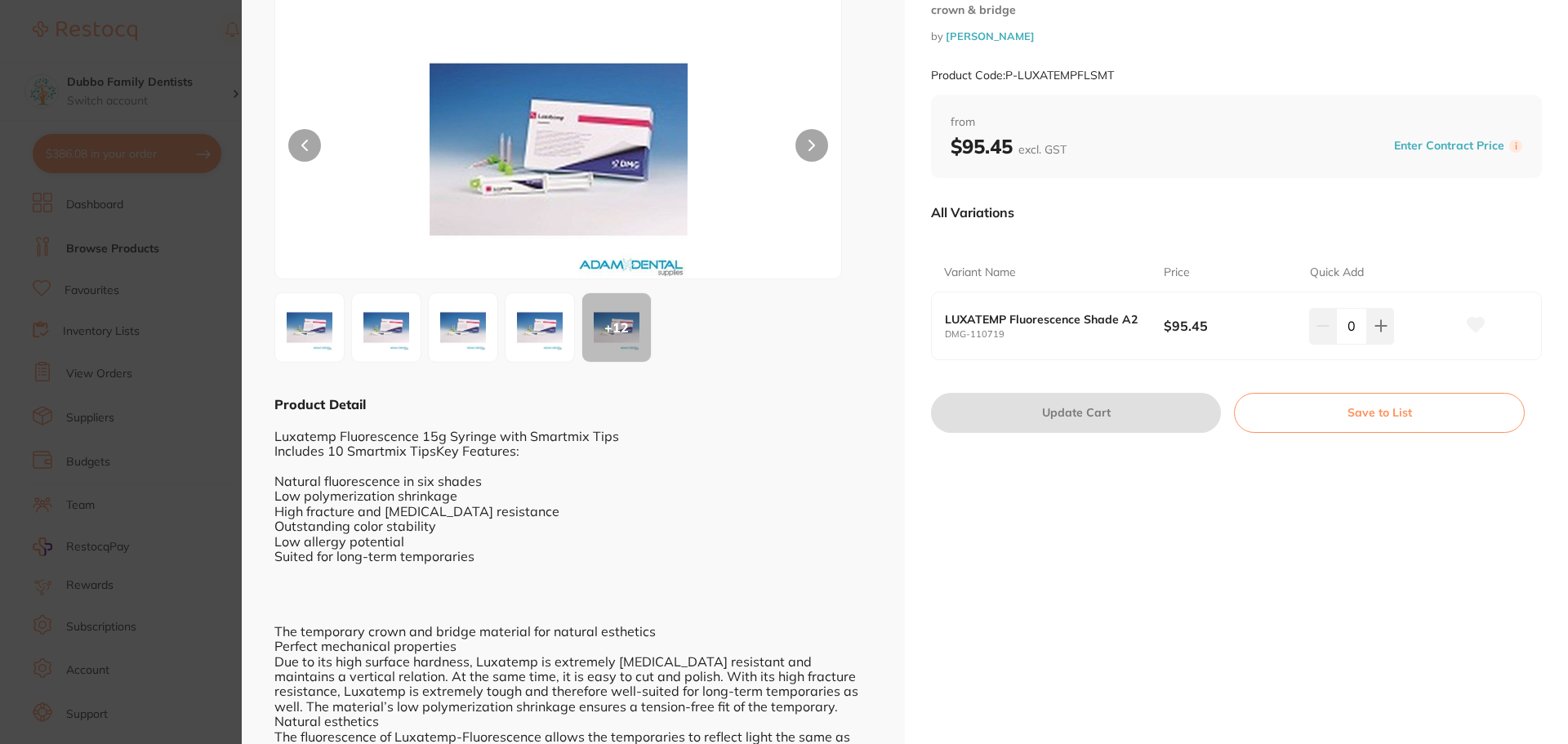
click at [65, 353] on section "Luxatemp Fluorescence Shade With Smart Mixing Tips crown & bridge by [PERSON_NA…" at bounding box center [784, 372] width 1568 height 744
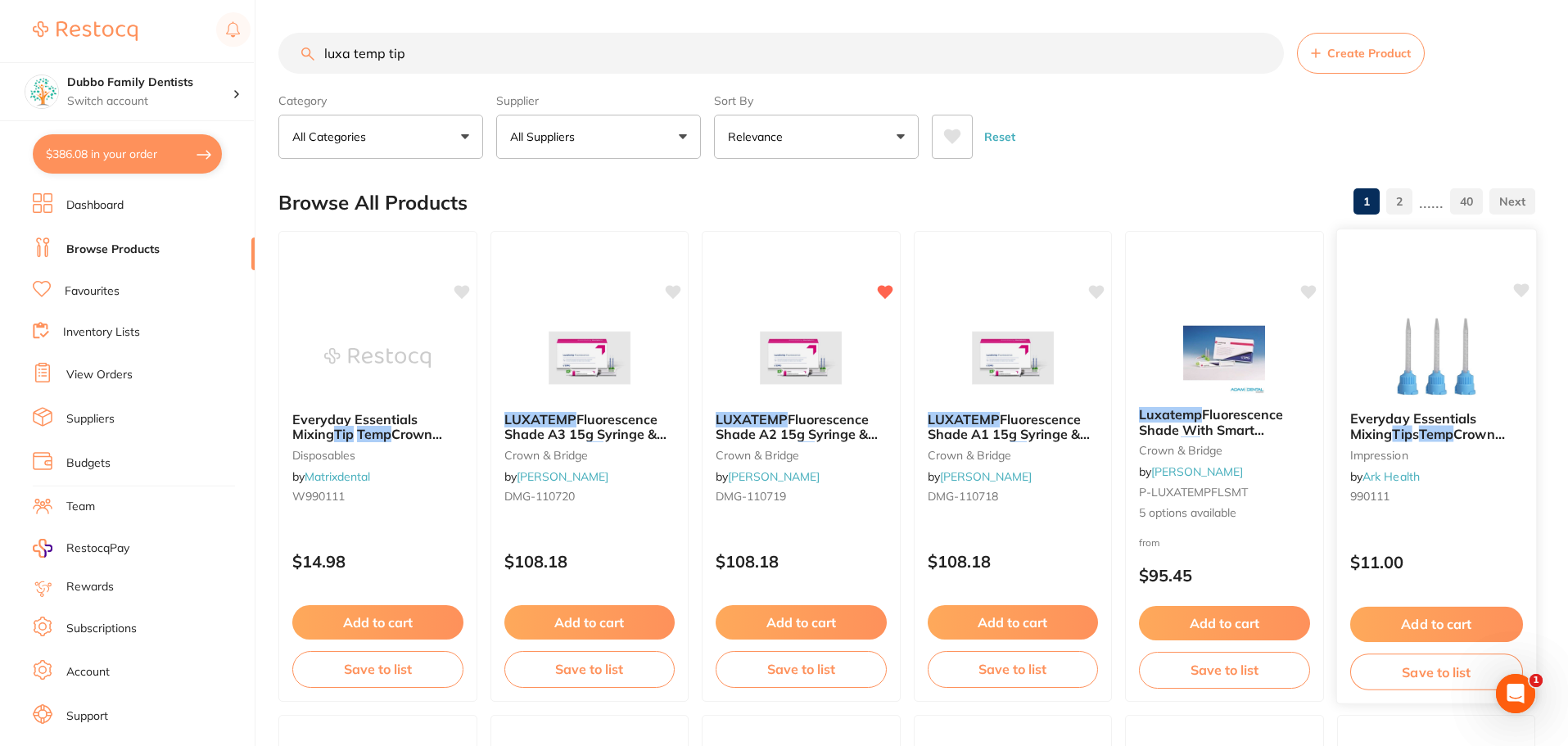
click at [1424, 328] on img at bounding box center [1436, 356] width 107 height 82
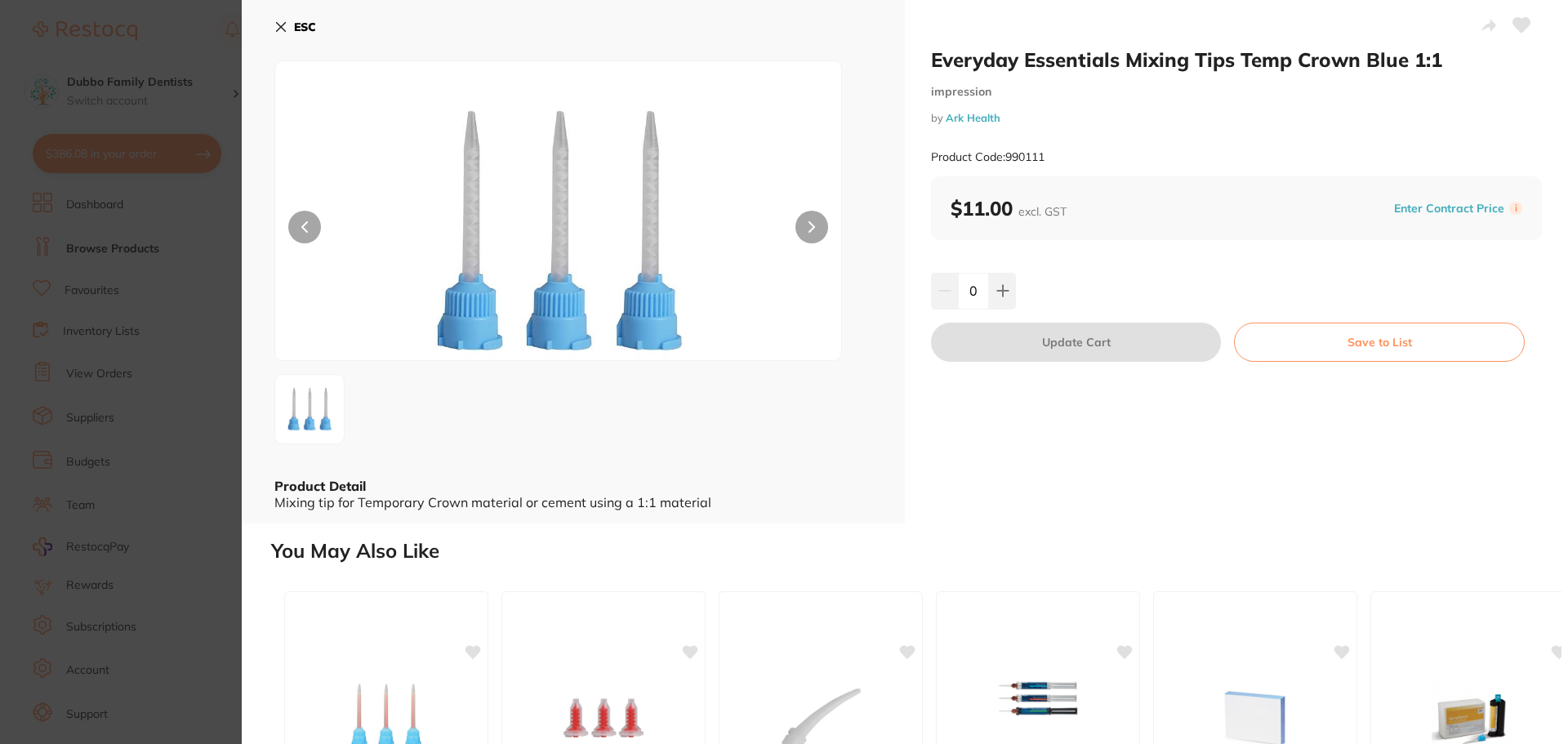
click at [216, 267] on section "Everyday Essentials Mixing Tips Temp Crown Blue 1:1 impression by Ark Health Pr…" at bounding box center [784, 372] width 1568 height 744
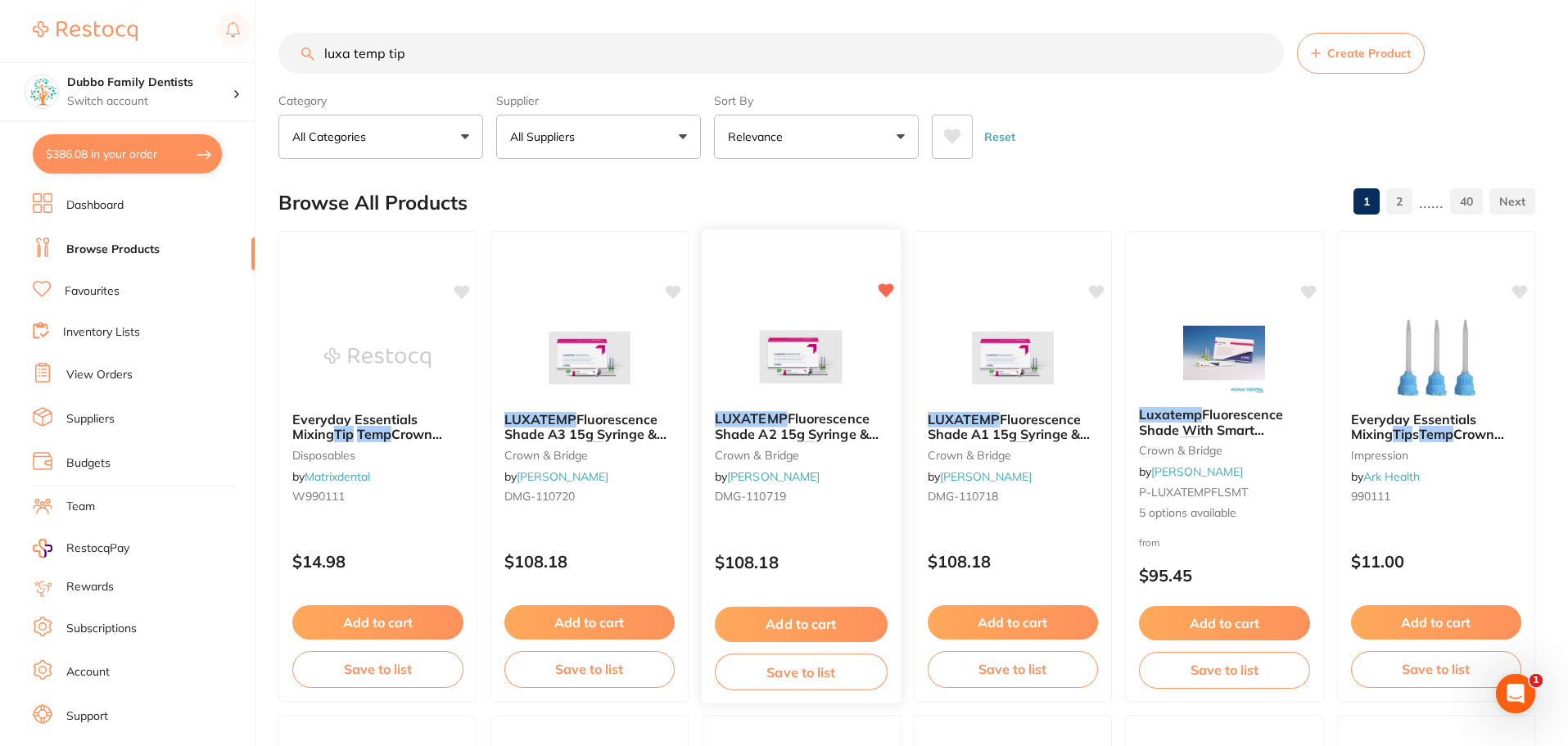
click at [852, 400] on div "LUXATEMP Fluorescence Shade A2 15g Syringe & 10 Smart Mix tip crown & bridge by…" at bounding box center [802, 460] width 199 height 125
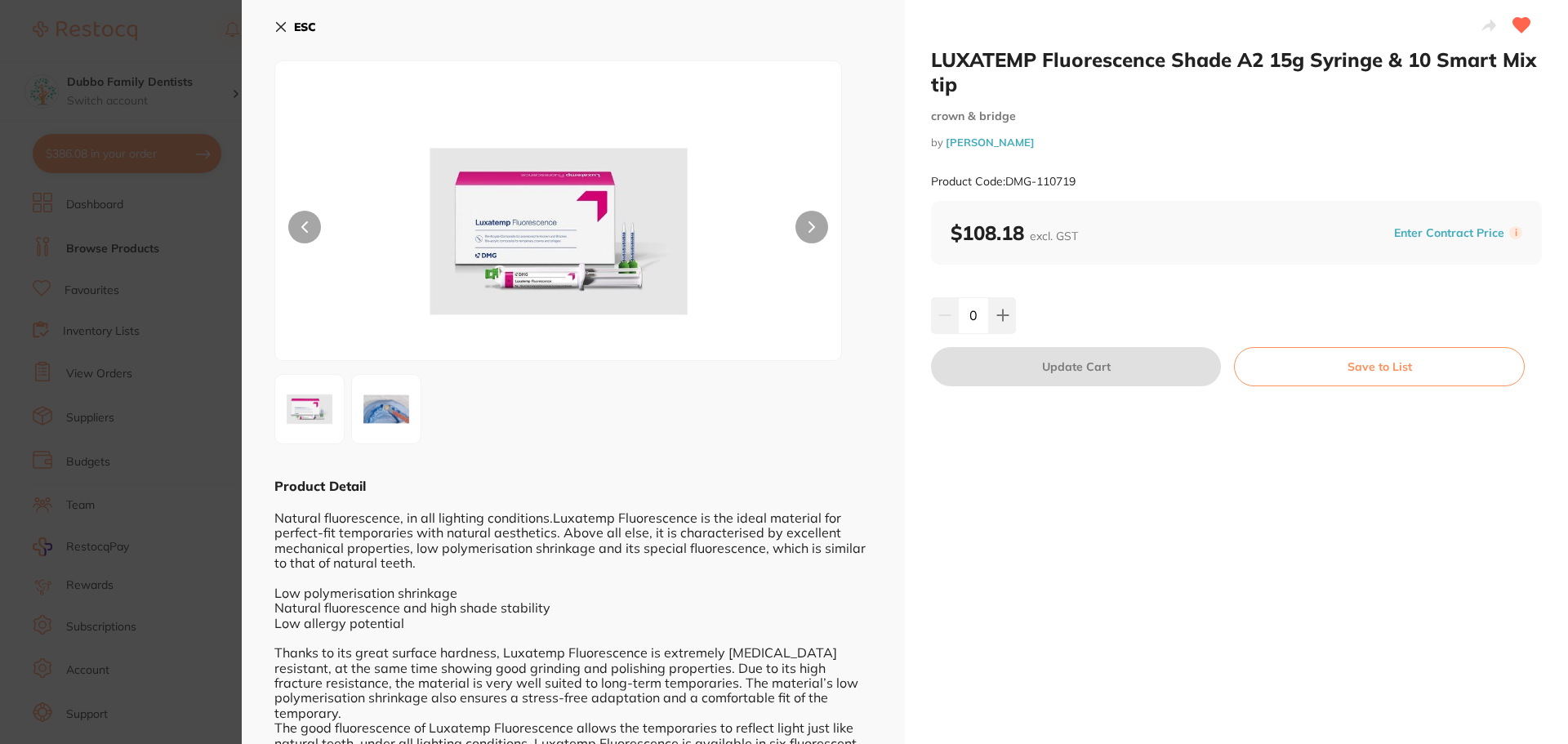
click at [205, 243] on section "LUXATEMP Fluorescence Shade A2 15g Syringe & 10 Smart Mix tip crown & bridge by…" at bounding box center [784, 372] width 1568 height 744
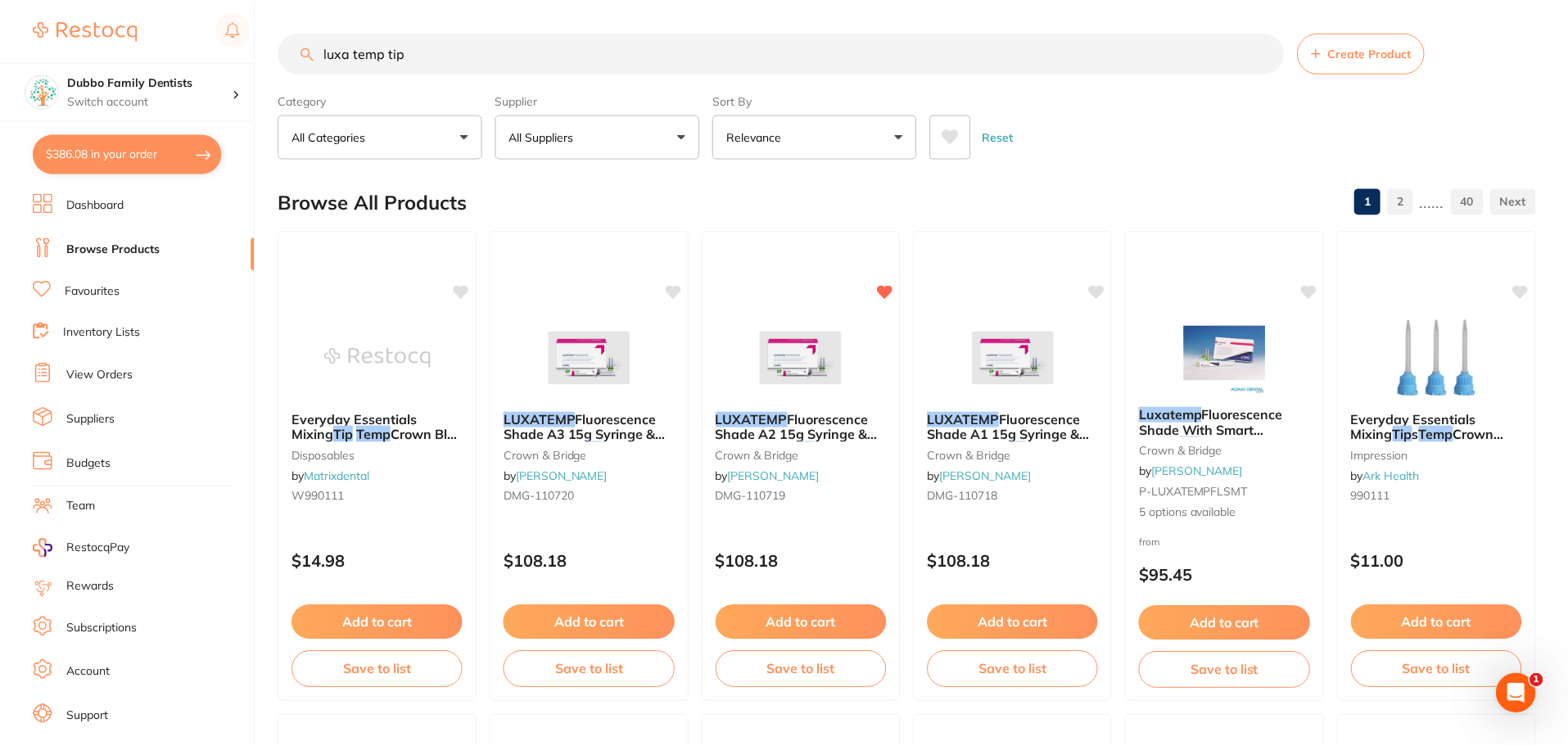
scroll to position [1, 0]
click at [388, 56] on input "luxa temp tip" at bounding box center [782, 52] width 1006 height 41
click at [640, 124] on button "All Suppliers" at bounding box center [599, 136] width 205 height 44
type input "hen"
click at [595, 284] on p "[PERSON_NAME]" at bounding box center [608, 277] width 105 height 14
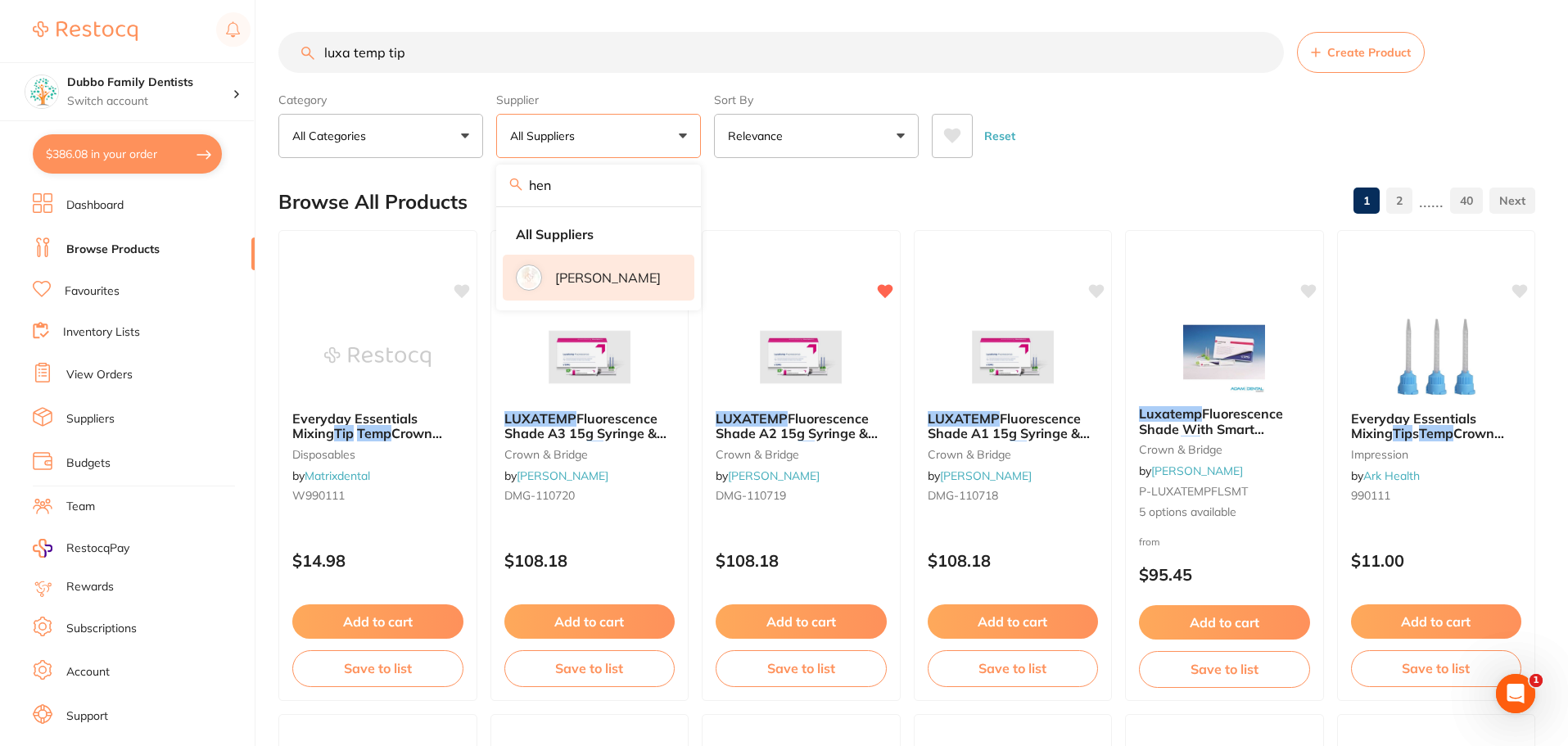
scroll to position [0, 0]
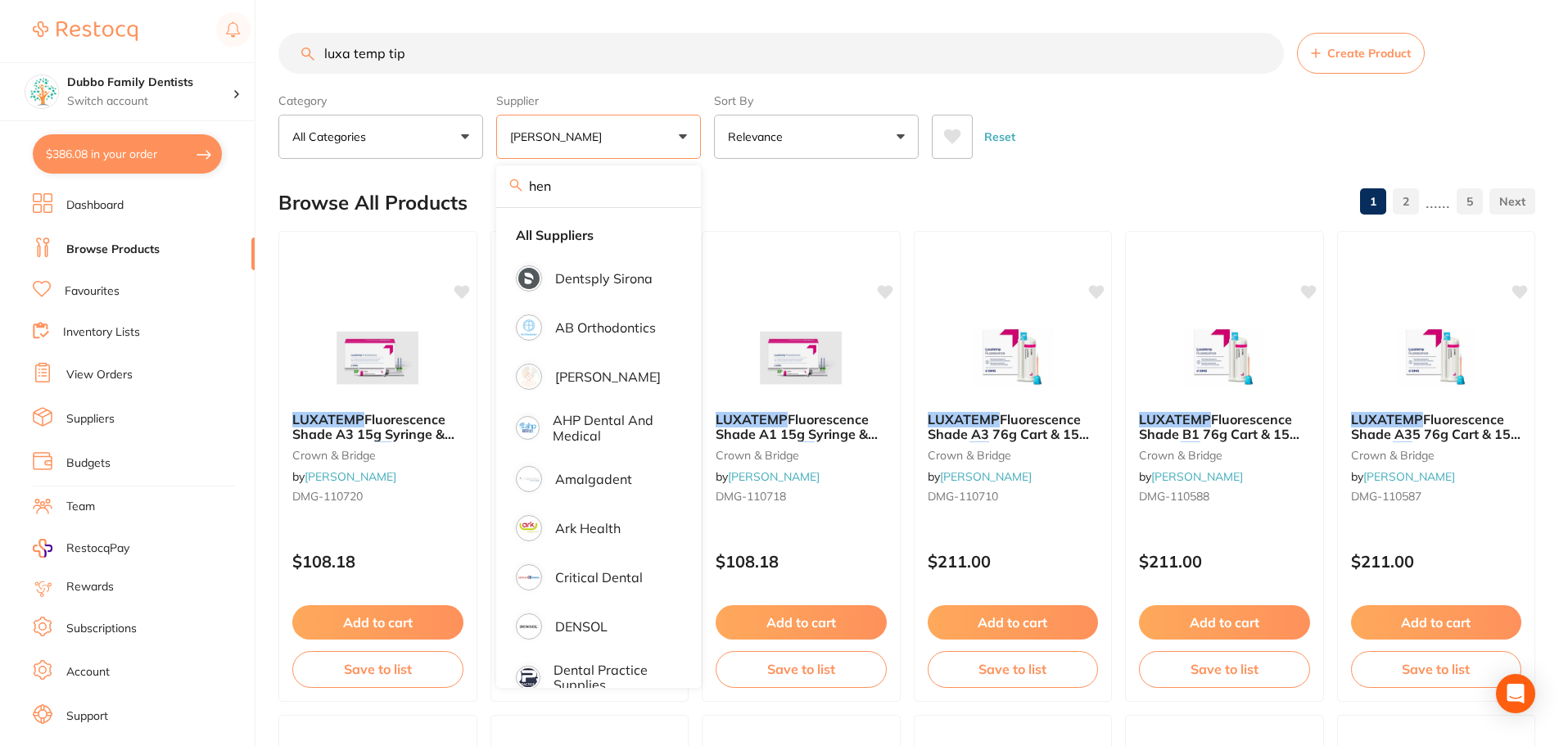
click at [1041, 192] on div "Browse All Products 1 2 ...... 5" at bounding box center [907, 202] width 1257 height 55
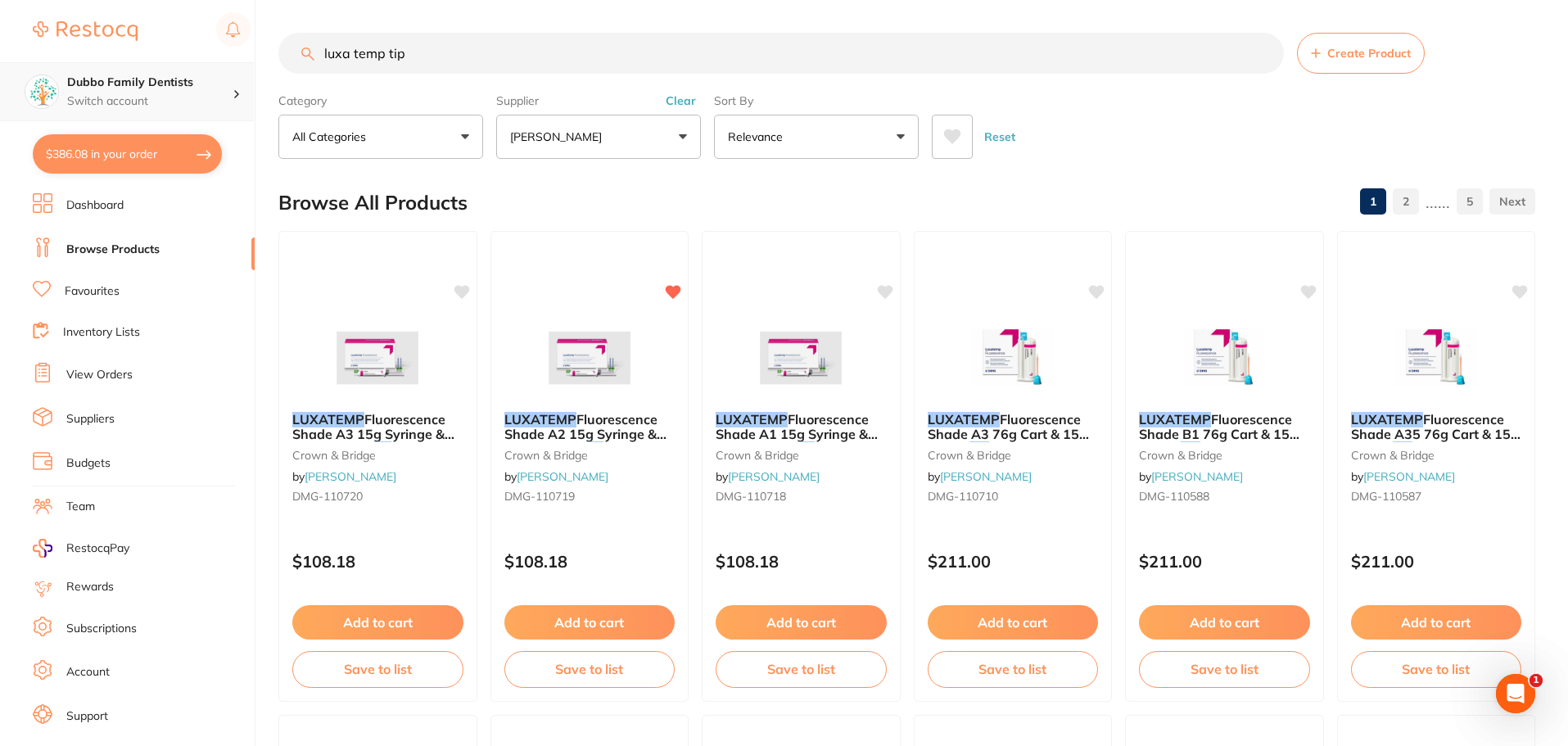
scroll to position [1, 0]
drag, startPoint x: 383, startPoint y: 54, endPoint x: 193, endPoint y: 66, distance: 190.4
click at [193, 66] on div "$386.08 Dubbo Family Dentists Switch account Dubbo Family Dentists $386.08 in y…" at bounding box center [784, 373] width 1568 height 746
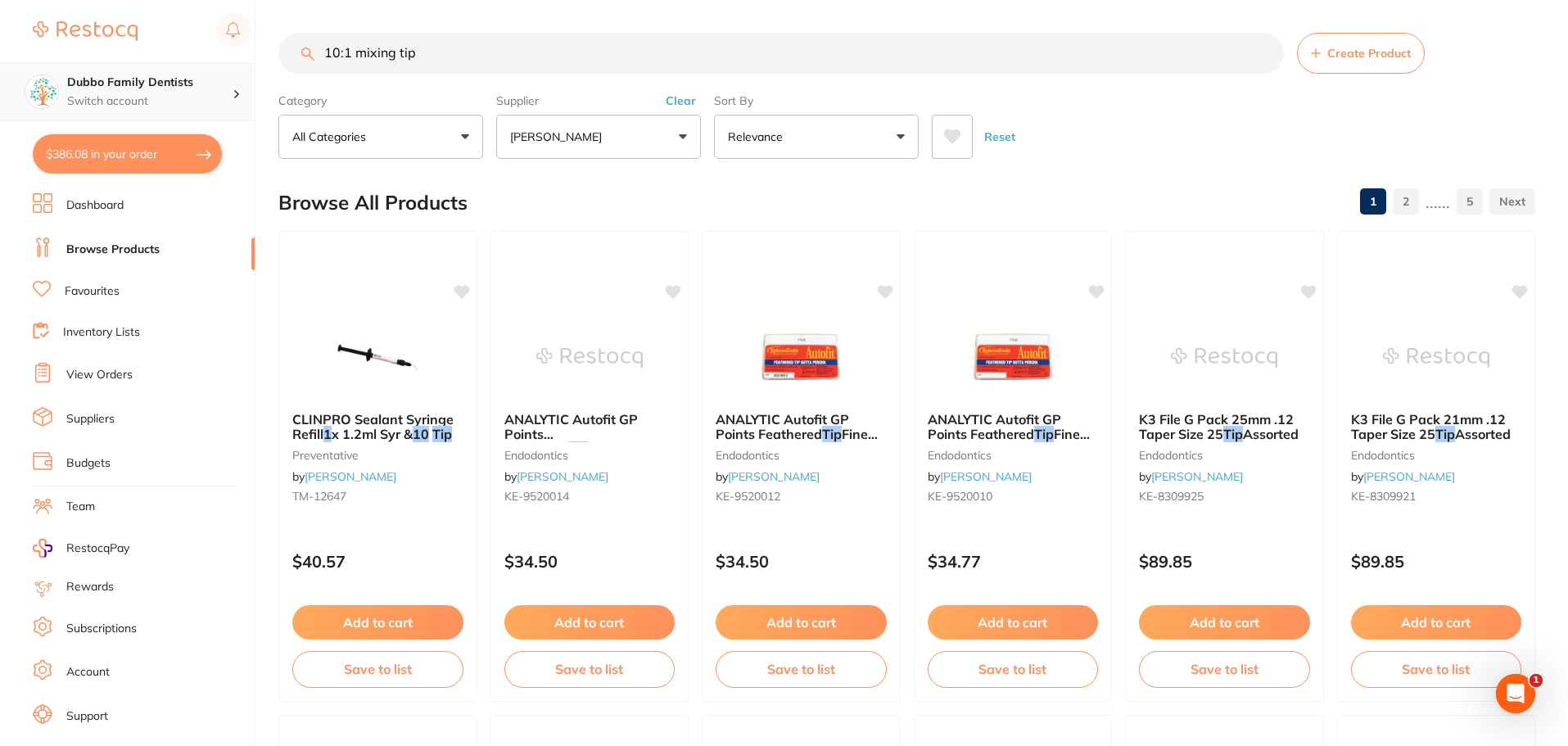
scroll to position [0, 0]
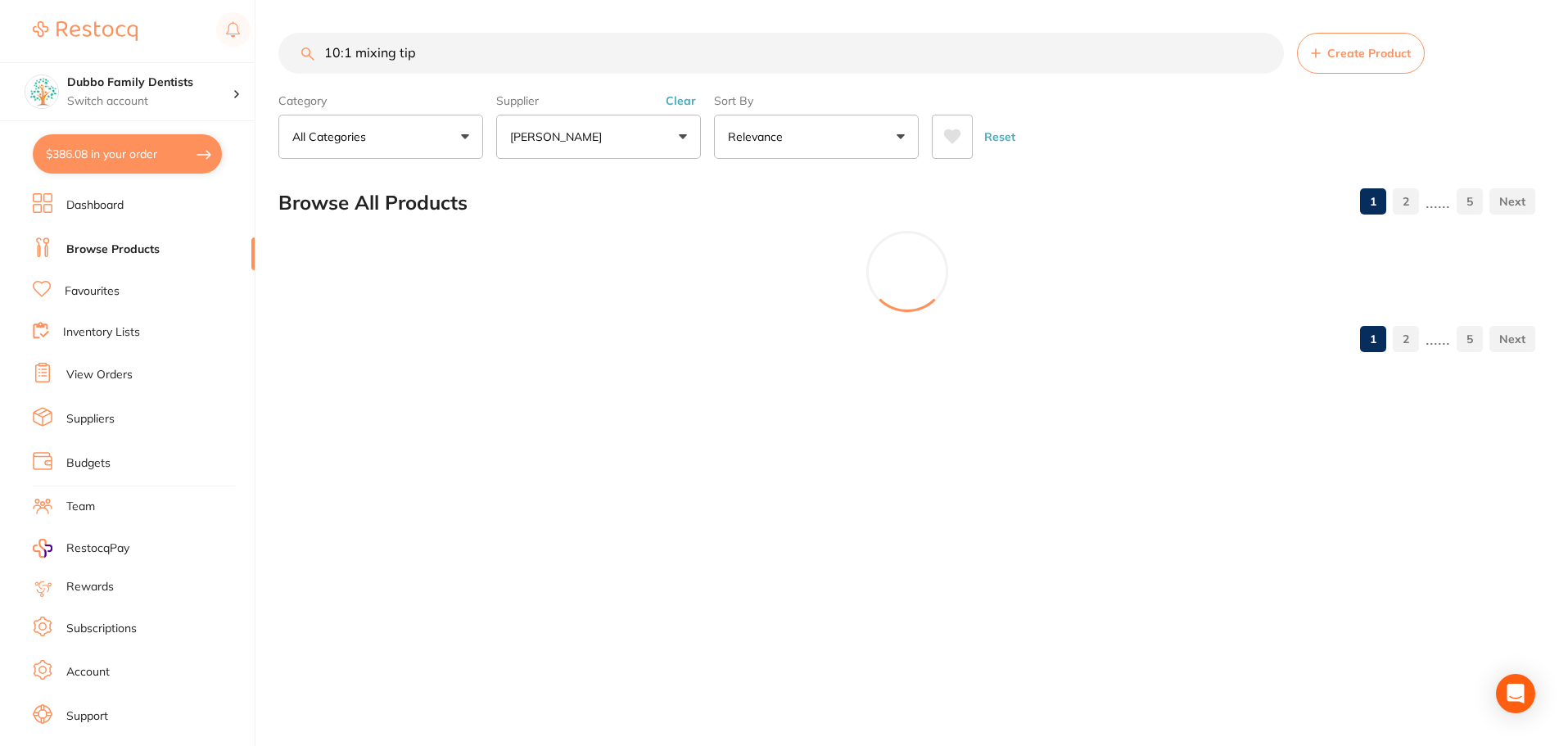
type input "10:1 mixing tip"
click at [684, 99] on button "Clear" at bounding box center [681, 100] width 40 height 14
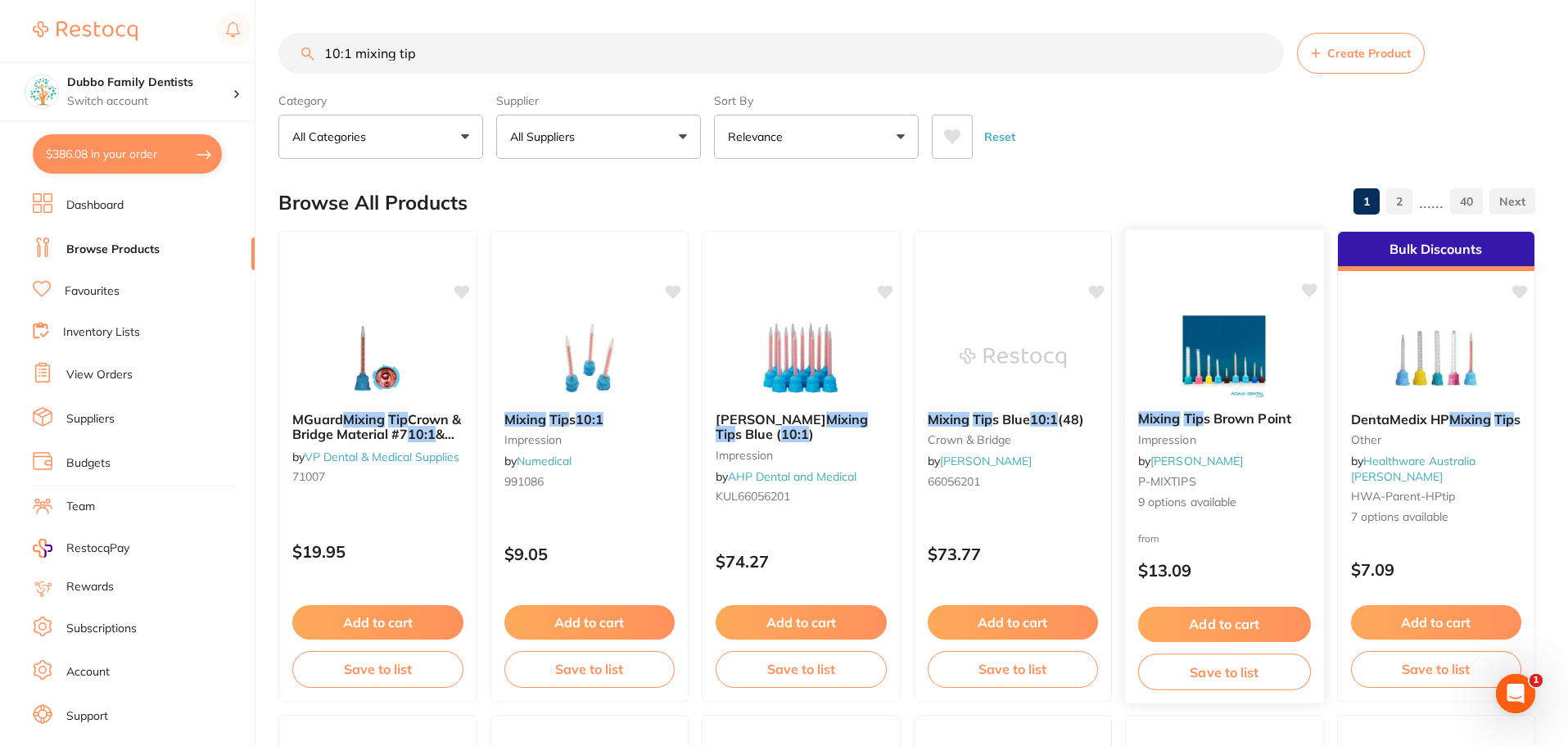
click at [1192, 381] on img at bounding box center [1224, 356] width 107 height 82
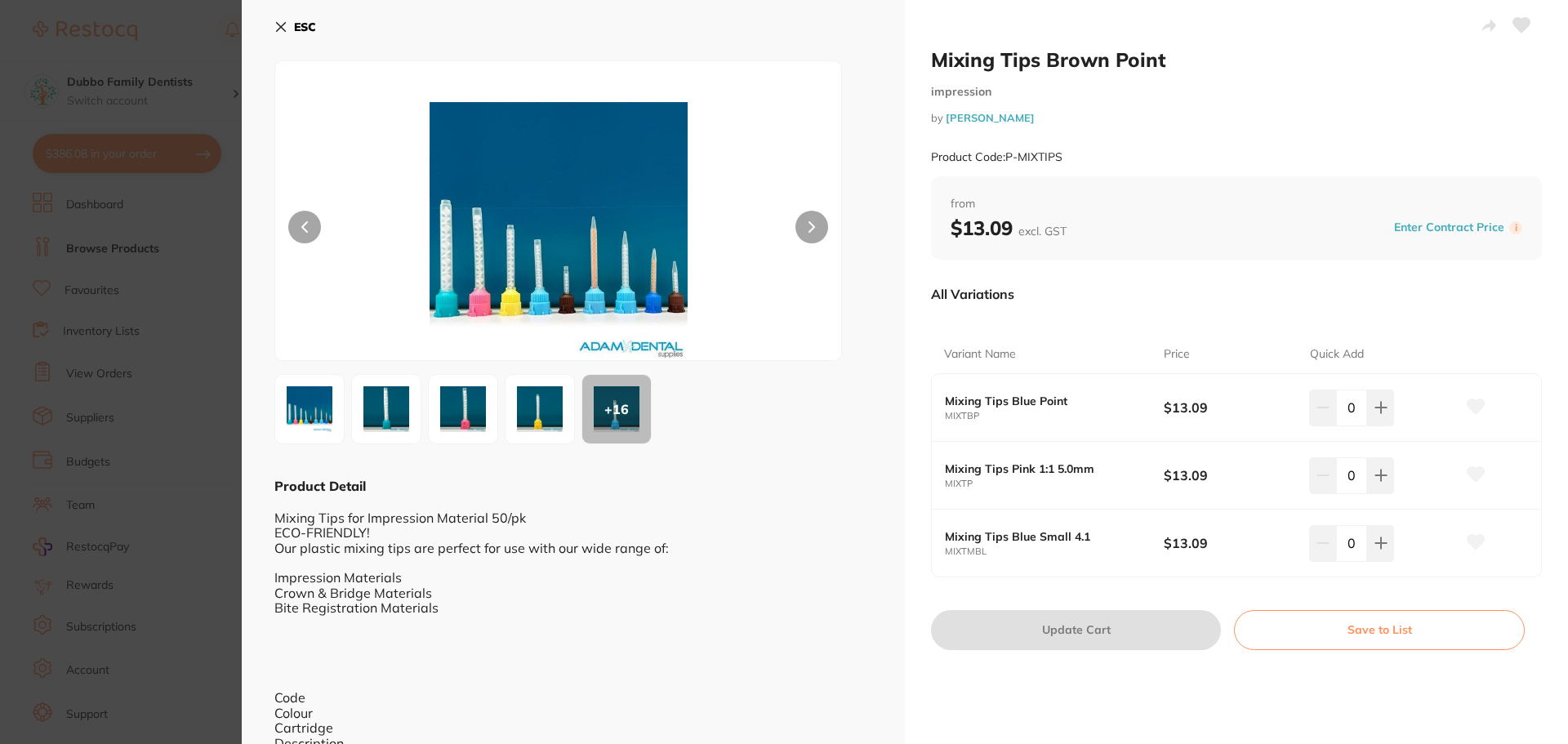
scroll to position [81, 0]
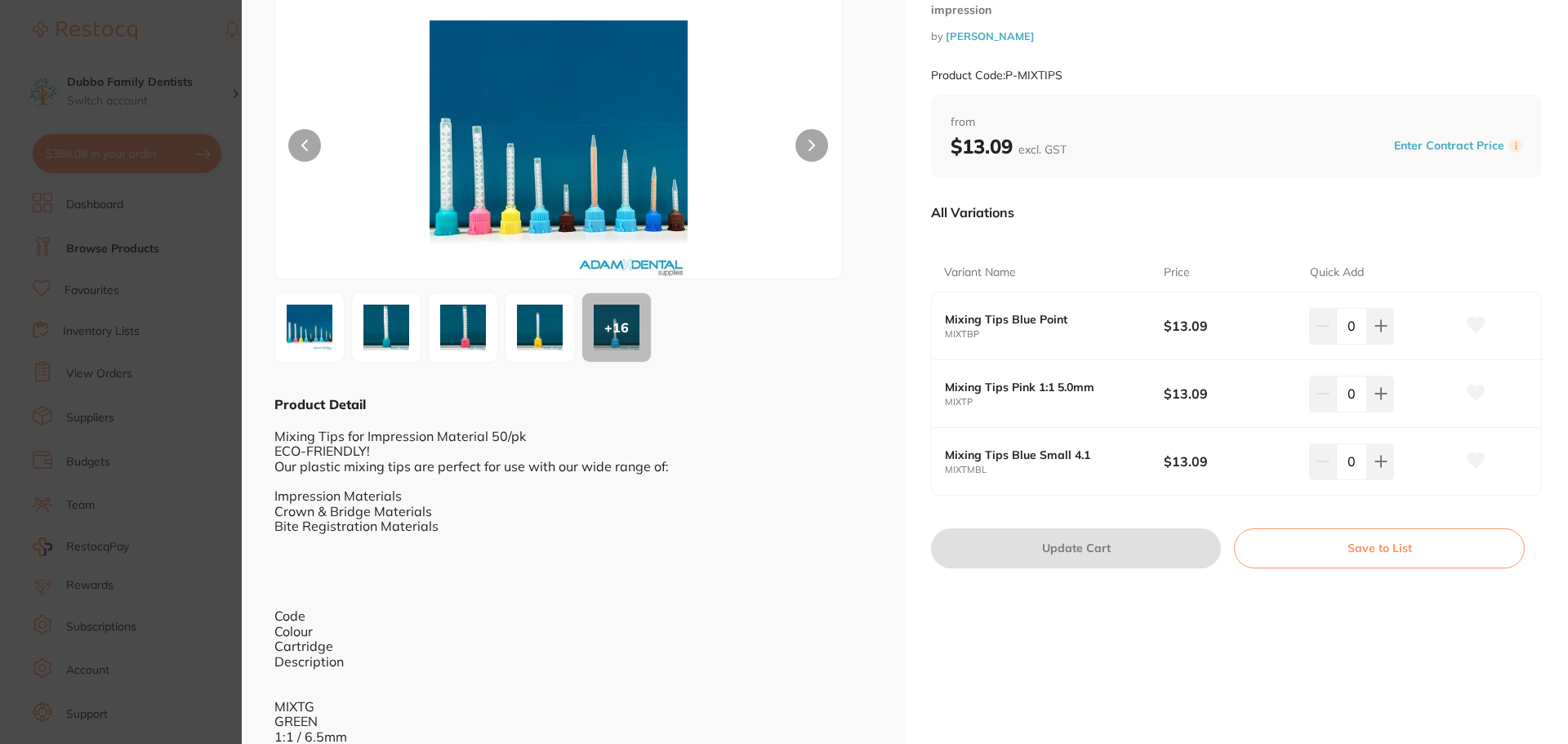
click at [604, 335] on div "+ 16" at bounding box center [617, 328] width 69 height 69
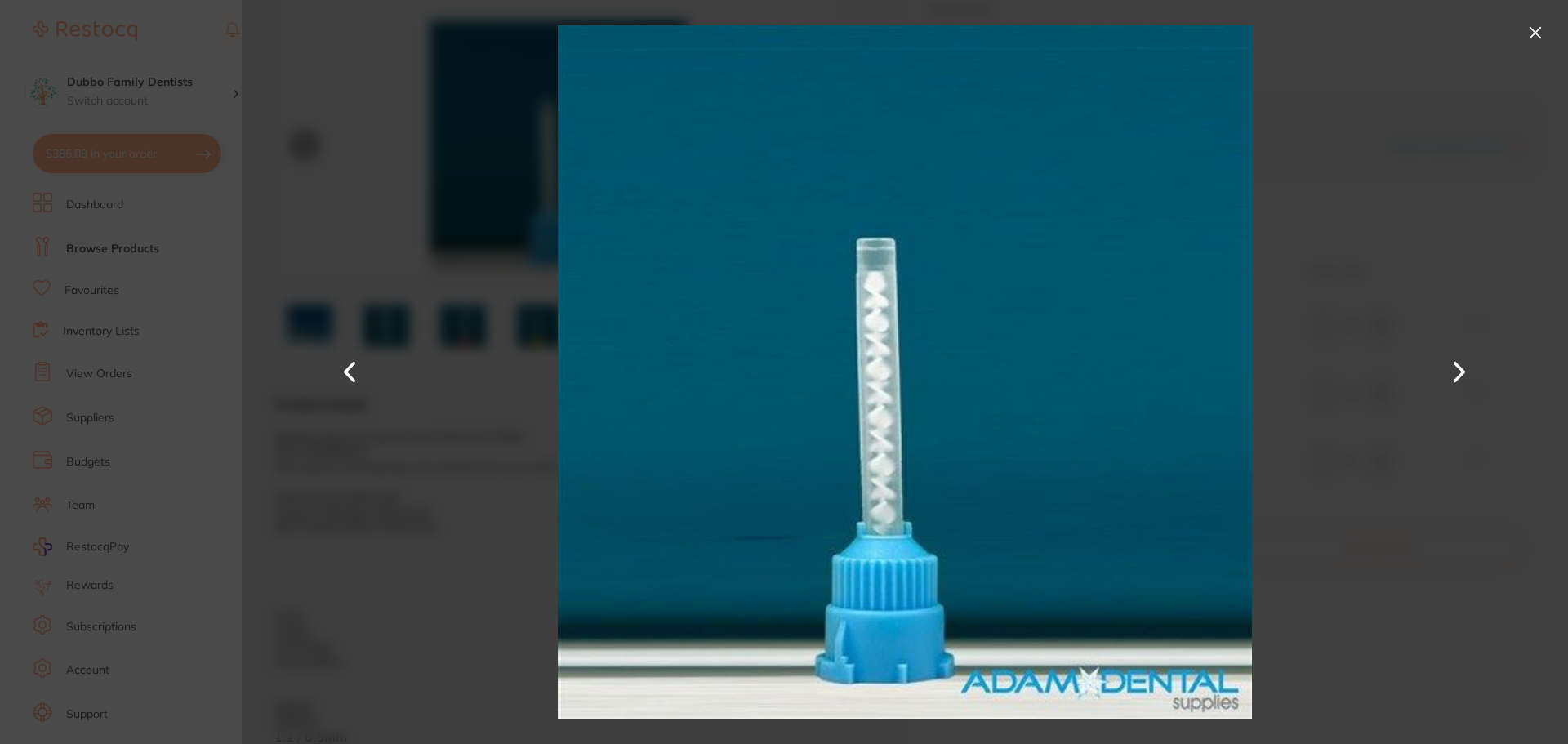
click at [1540, 38] on button at bounding box center [1535, 32] width 26 height 26
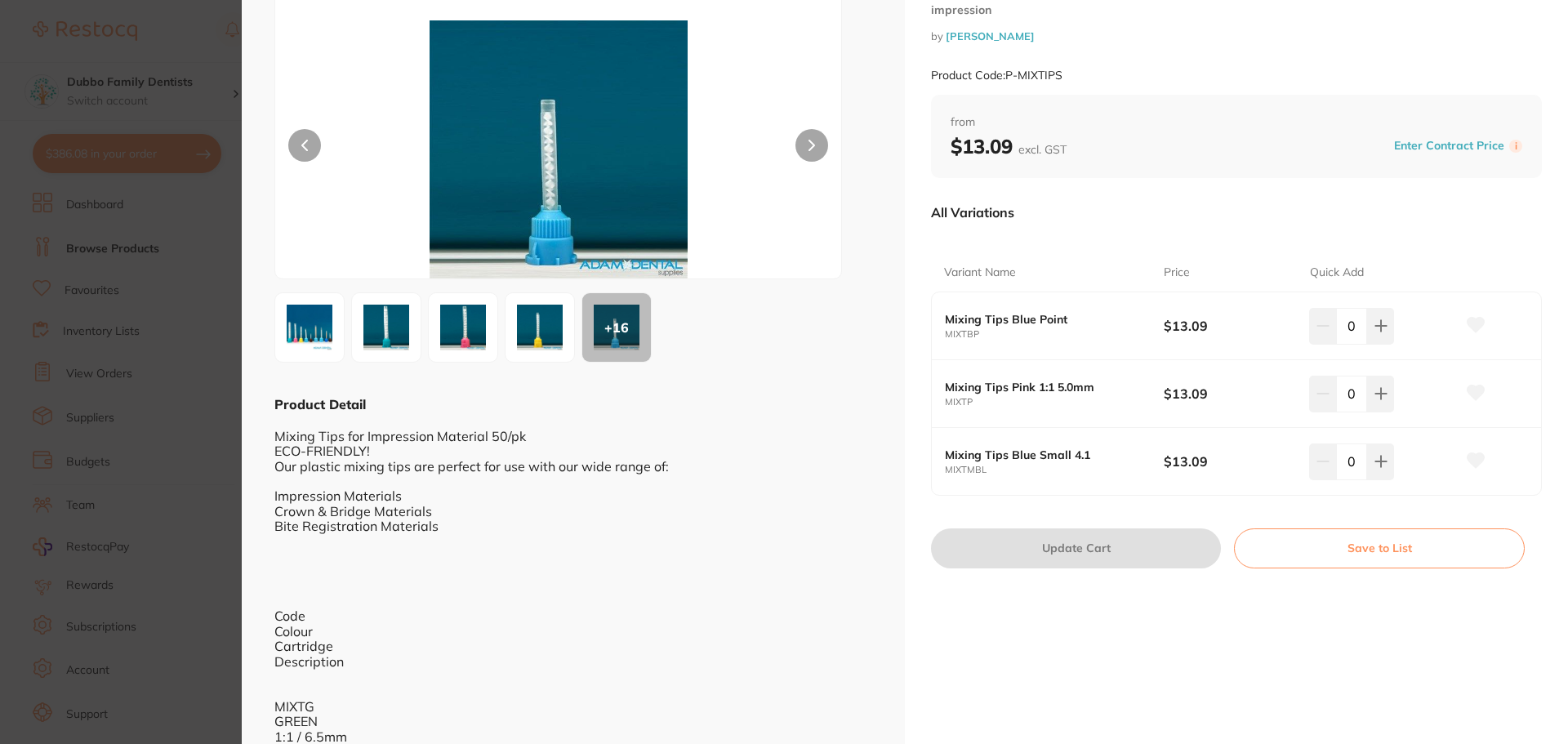
click at [312, 333] on img at bounding box center [310, 328] width 59 height 59
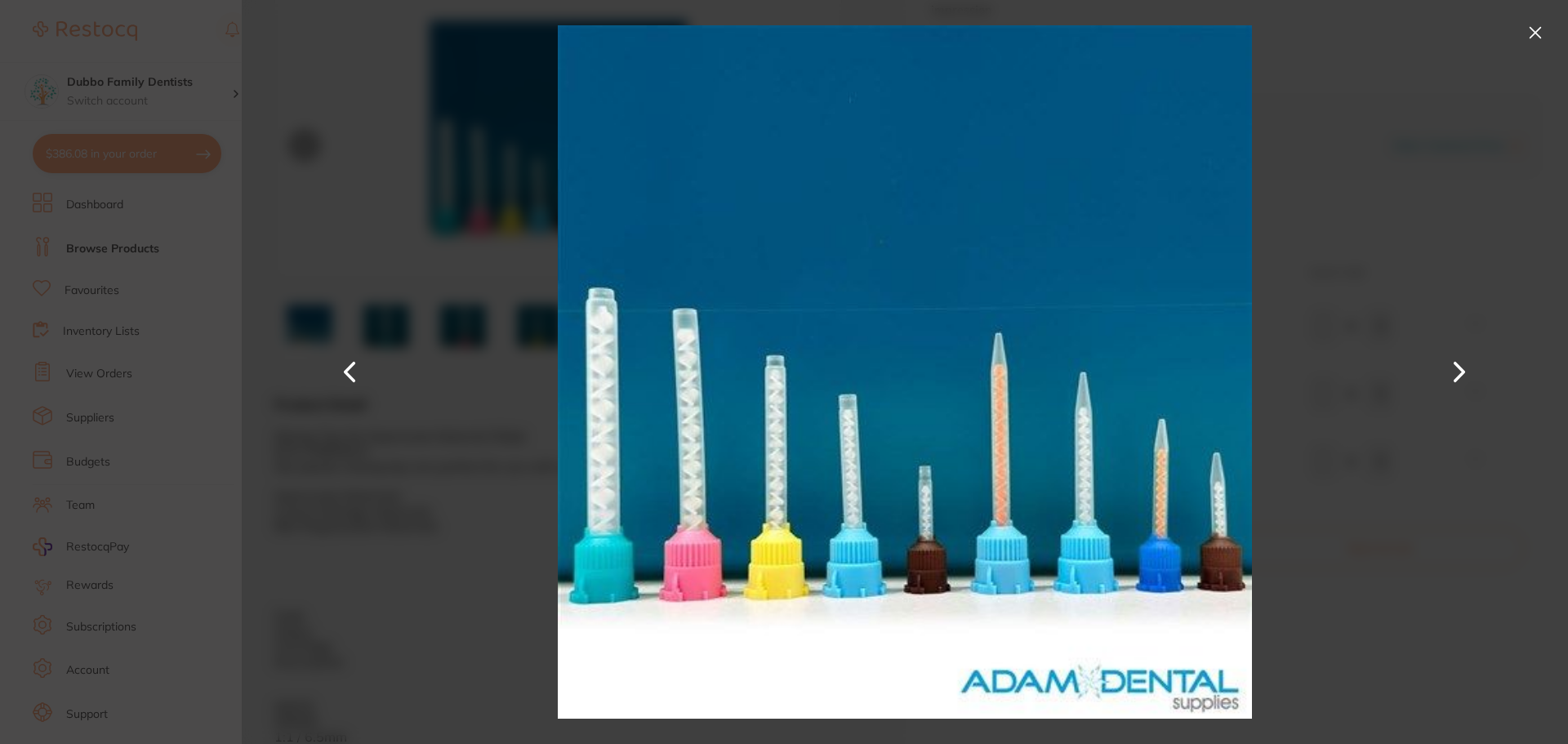
click at [1163, 443] on img at bounding box center [905, 372] width 694 height 744
click at [1541, 30] on button at bounding box center [1535, 32] width 26 height 26
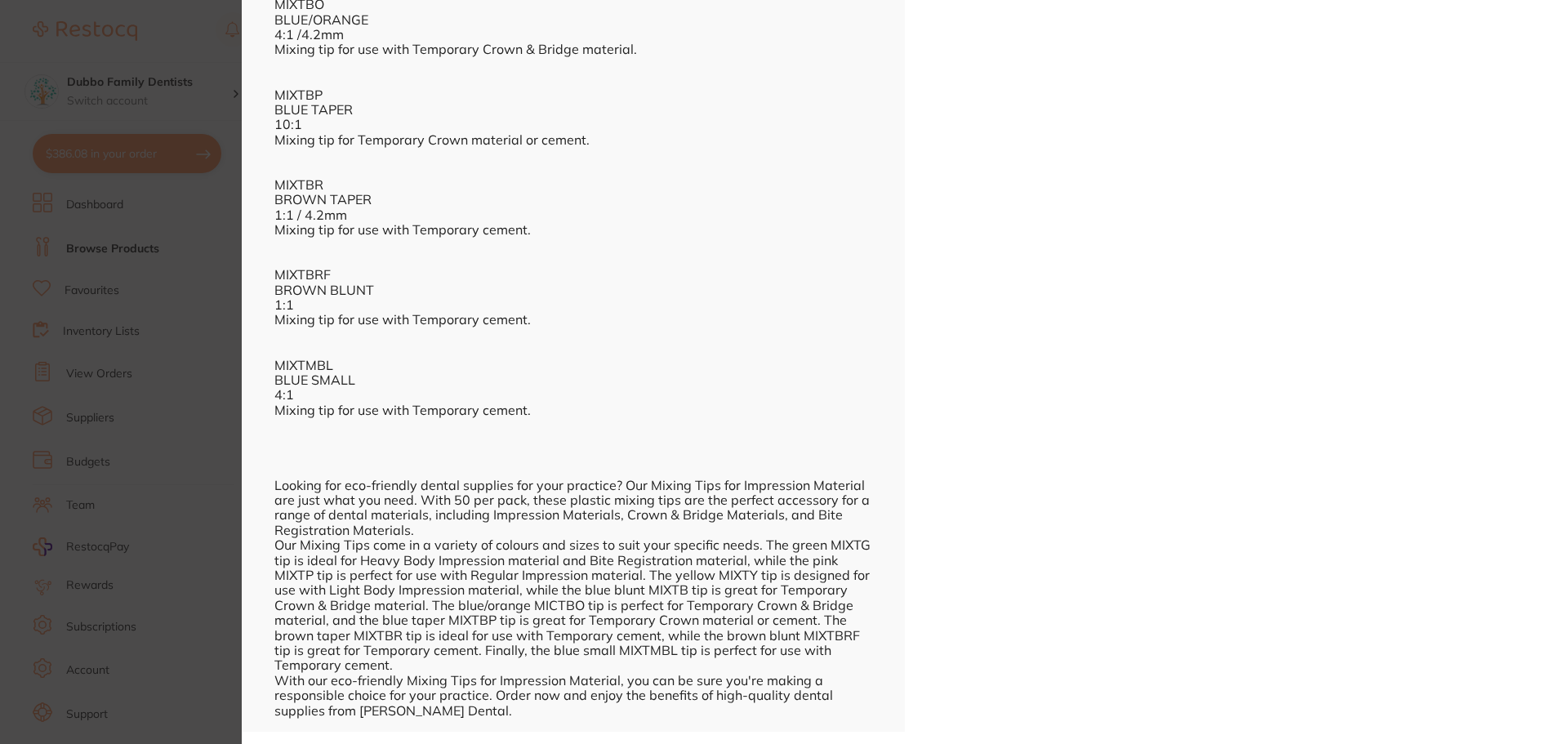
scroll to position [0, 0]
click at [121, 318] on section "Mixing Tips Brown Point impression by [PERSON_NAME] Product Code: P-MIXTIPS ESC…" at bounding box center [784, 372] width 1568 height 744
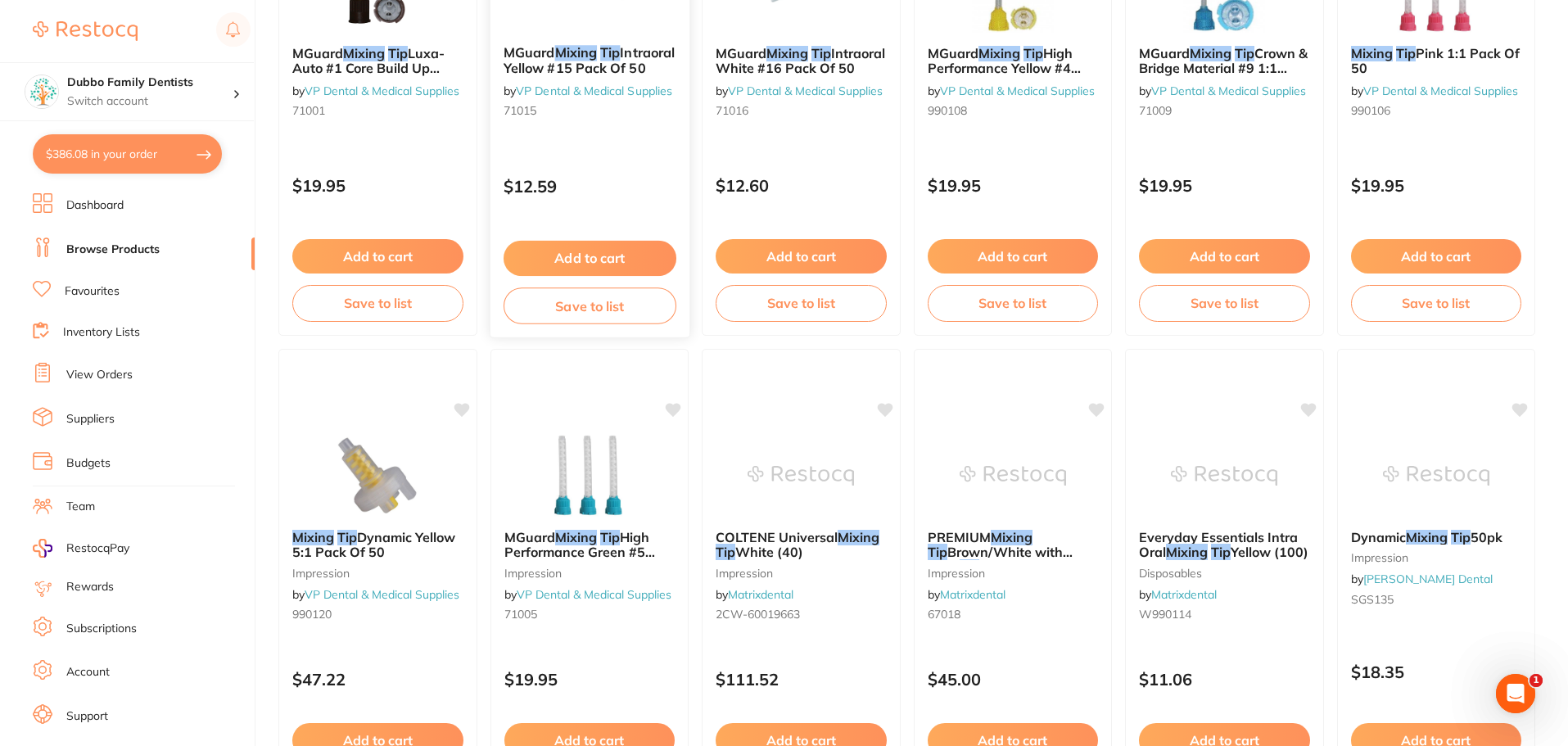
scroll to position [1479, 0]
